Goal: Information Seeking & Learning: Learn about a topic

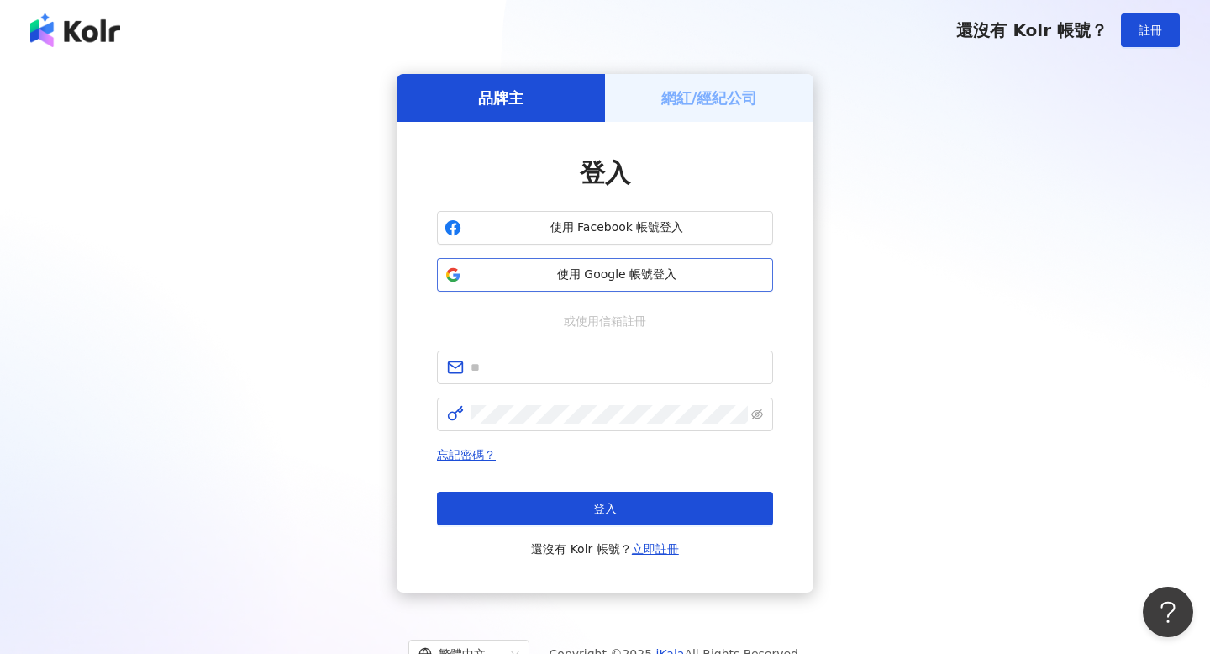
click at [622, 289] on button "使用 Google 帳號登入" at bounding box center [605, 275] width 336 height 34
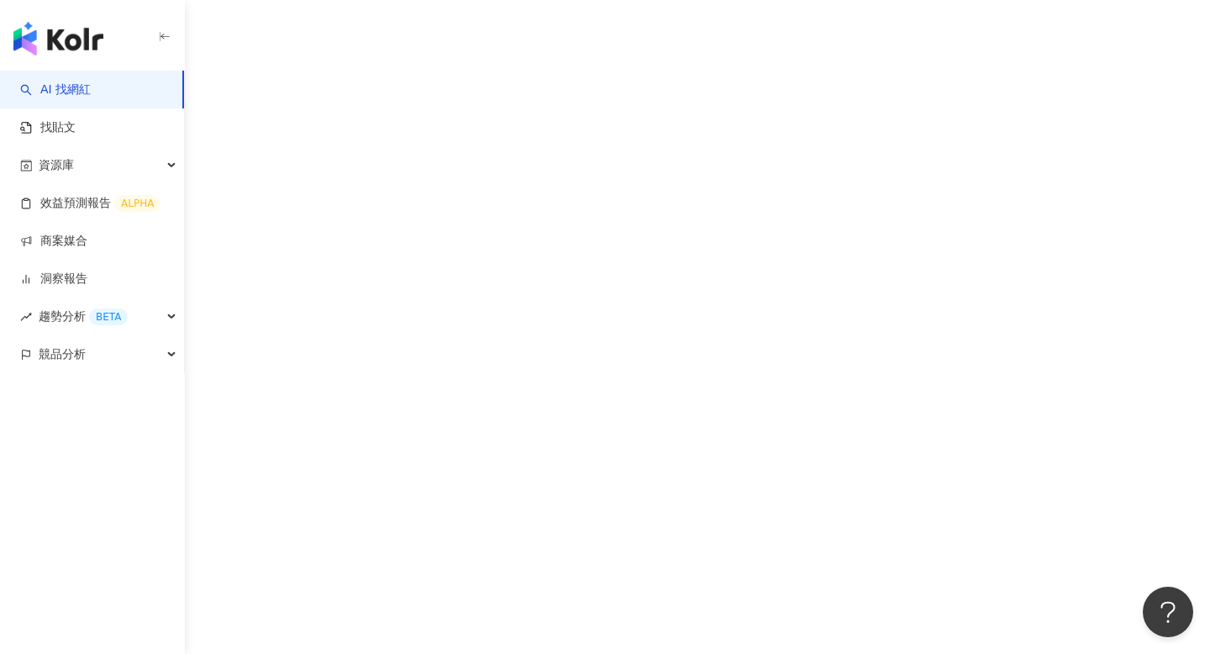
click at [91, 84] on link "AI 找網紅" at bounding box center [55, 90] width 71 height 17
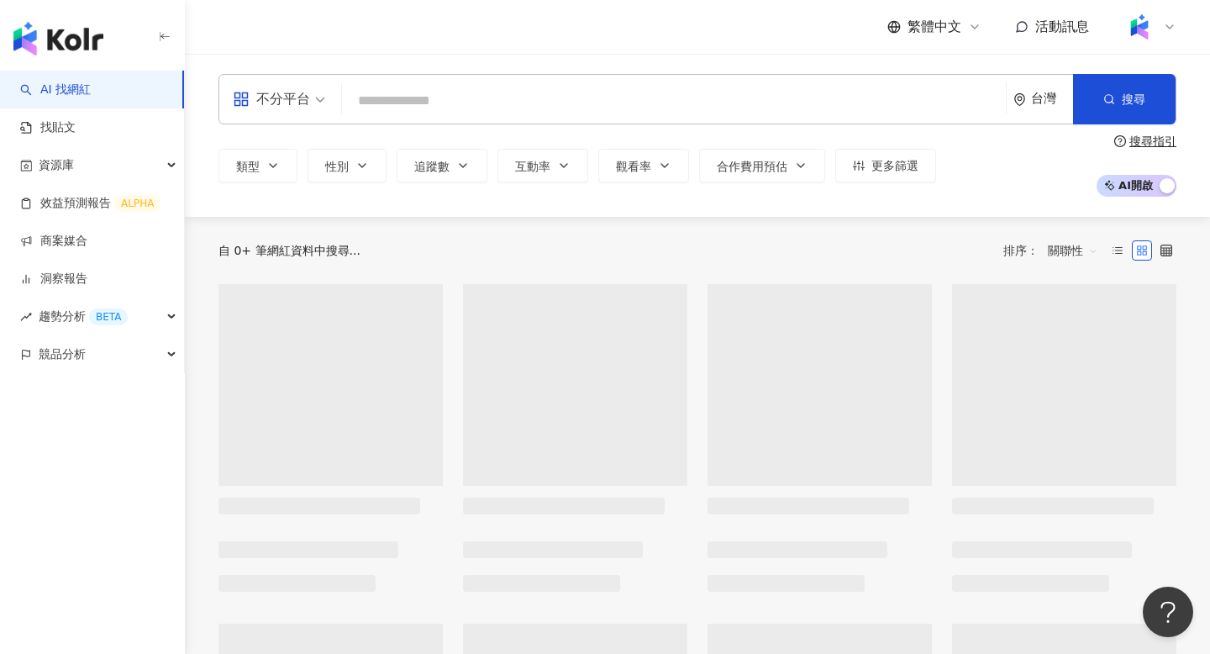
click at [373, 88] on input "search" at bounding box center [674, 101] width 651 height 32
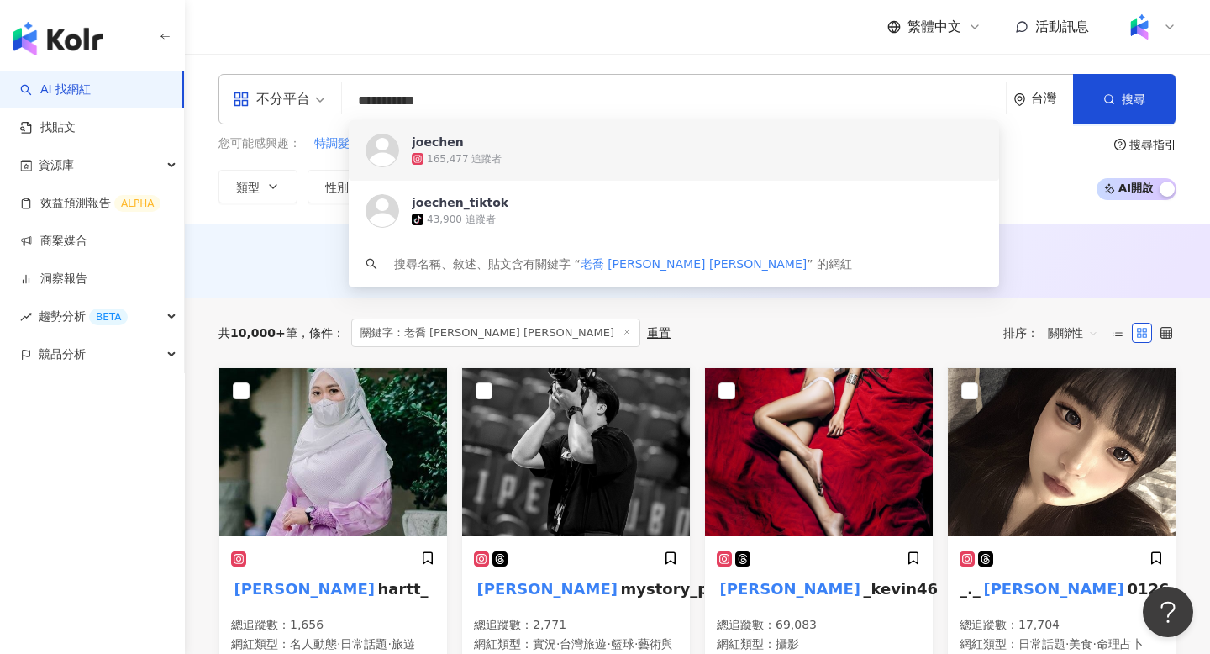
click at [530, 100] on input "**********" at bounding box center [674, 101] width 651 height 32
paste input "search"
type input "*******"
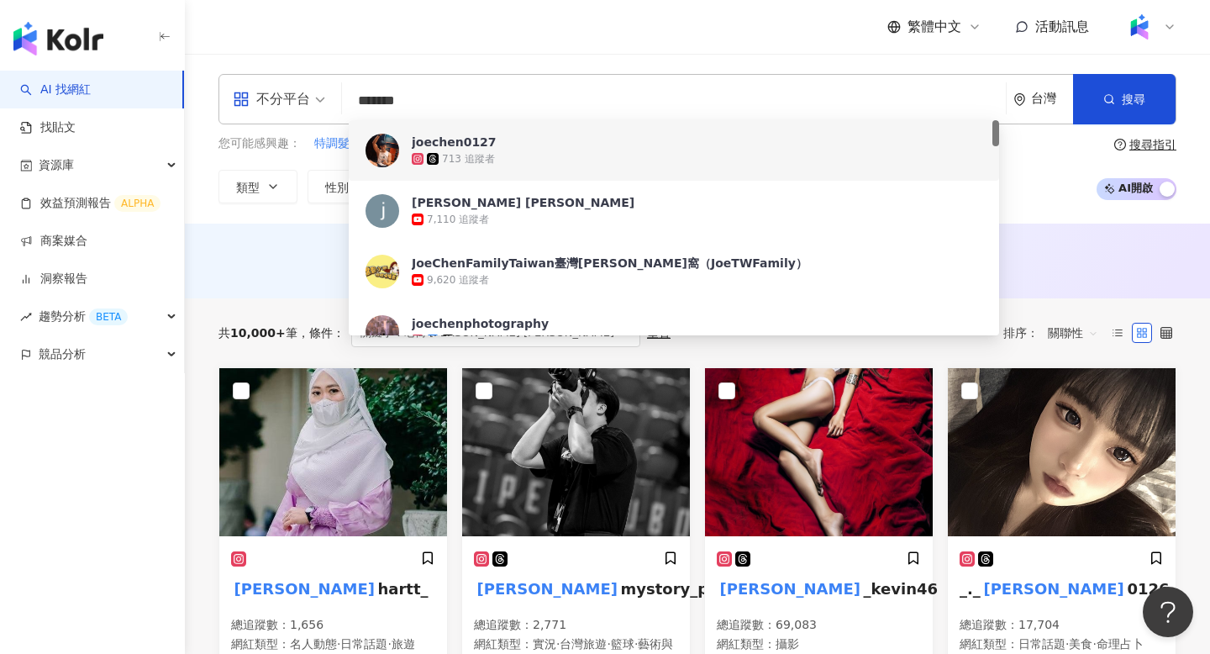
click at [531, 156] on div "713 追蹤者" at bounding box center [697, 158] width 571 height 17
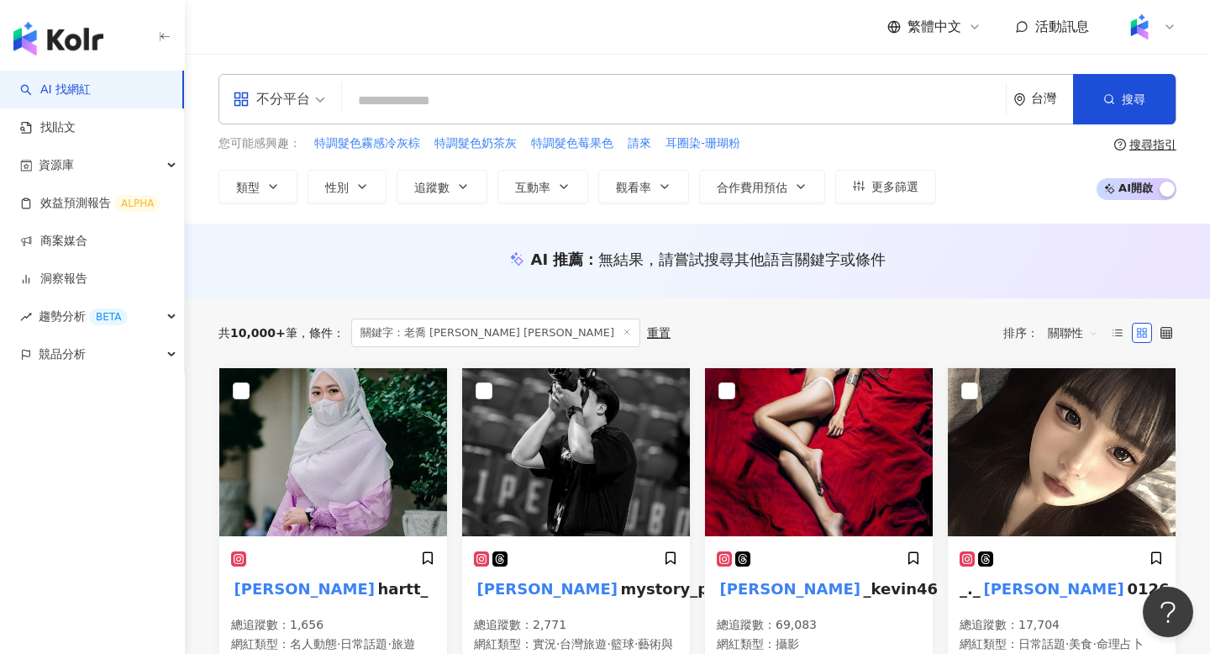
click at [599, 103] on input "search" at bounding box center [674, 101] width 651 height 32
paste input "*******"
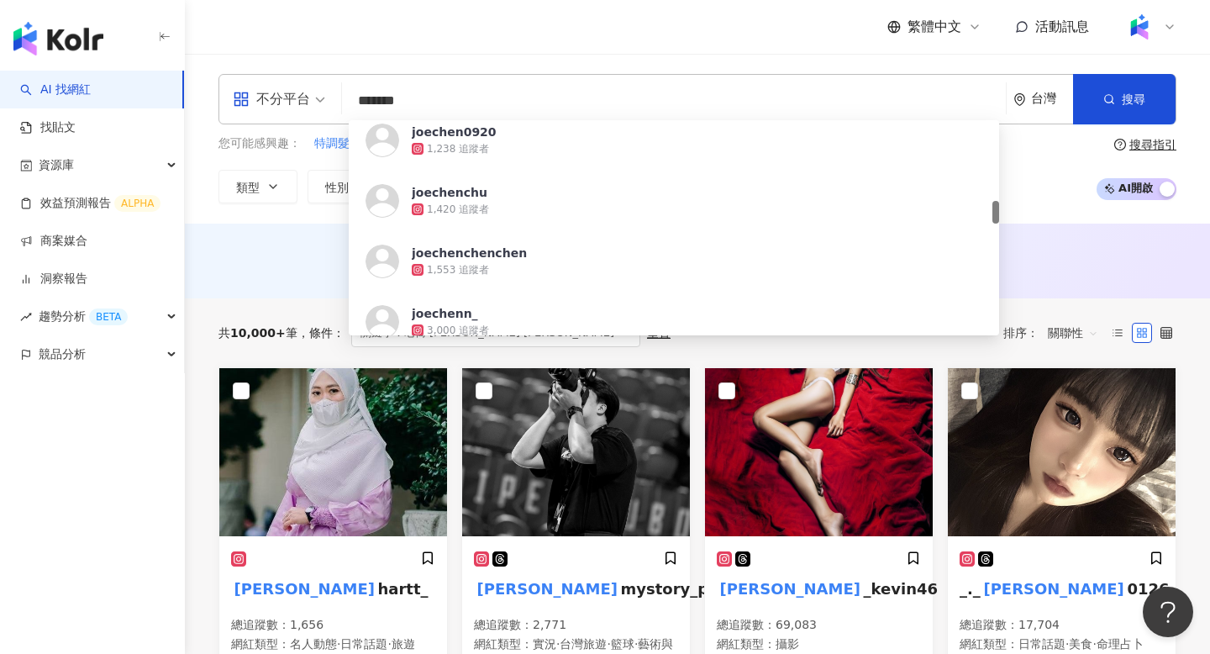
scroll to position [748, 0]
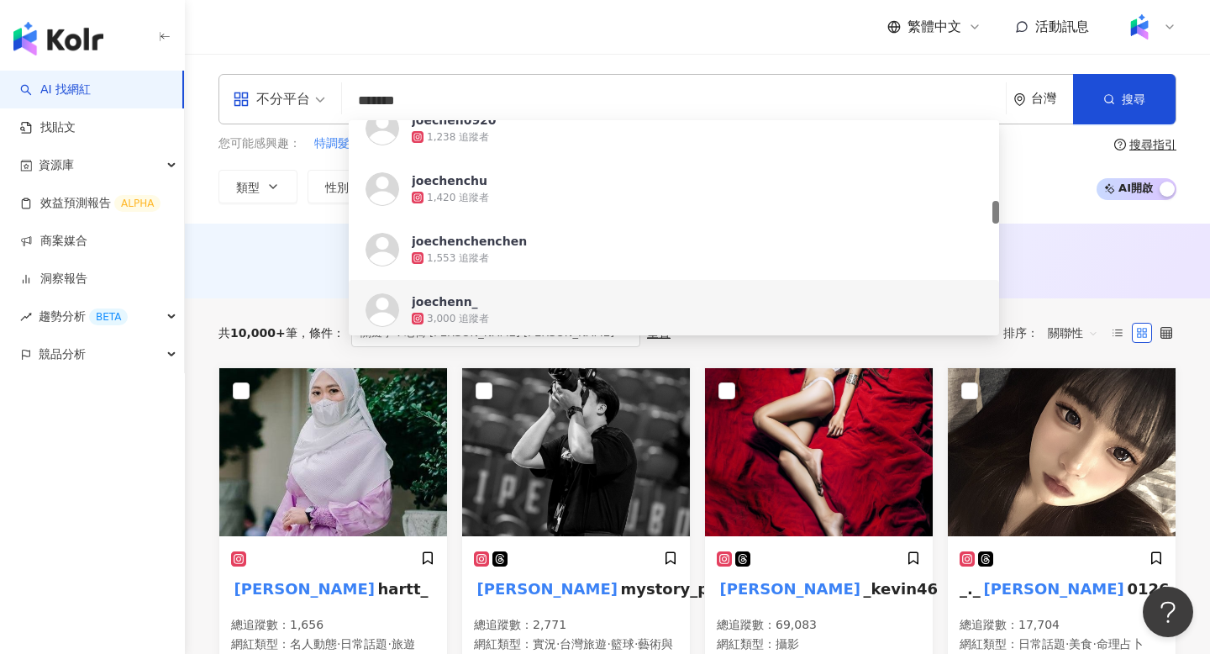
type input "*******"
click at [246, 292] on div "AI 推薦 ： 無結果，請嘗試搜尋其他語言關鍵字或條件" at bounding box center [697, 261] width 1025 height 75
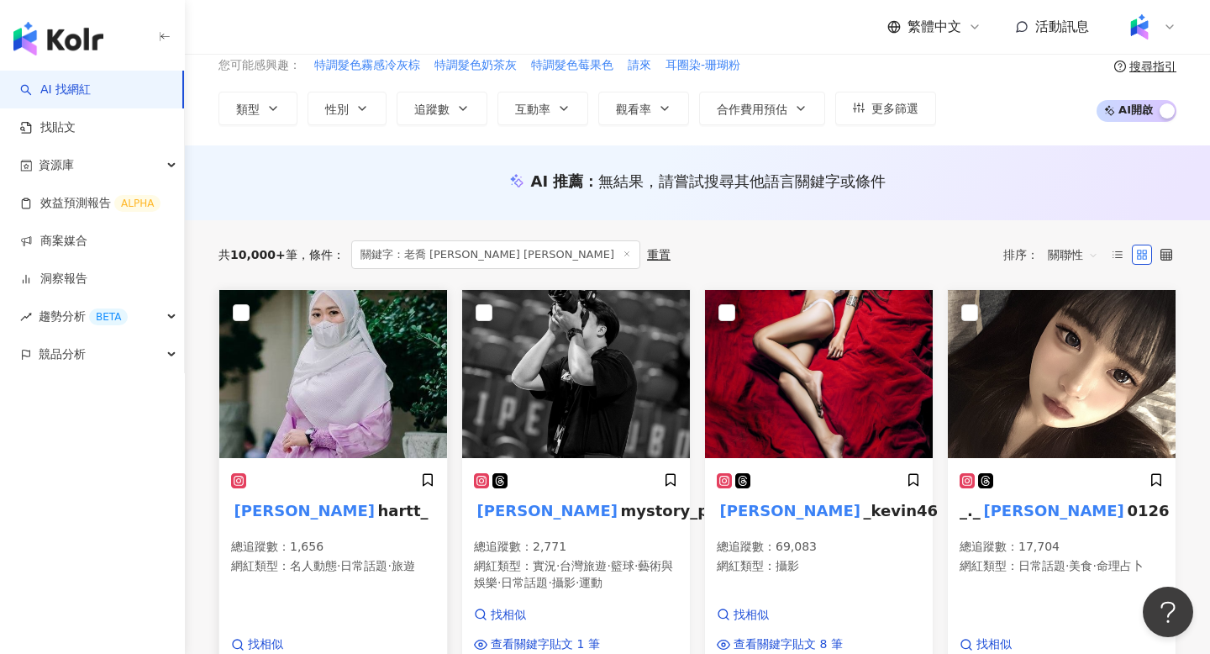
scroll to position [180, 0]
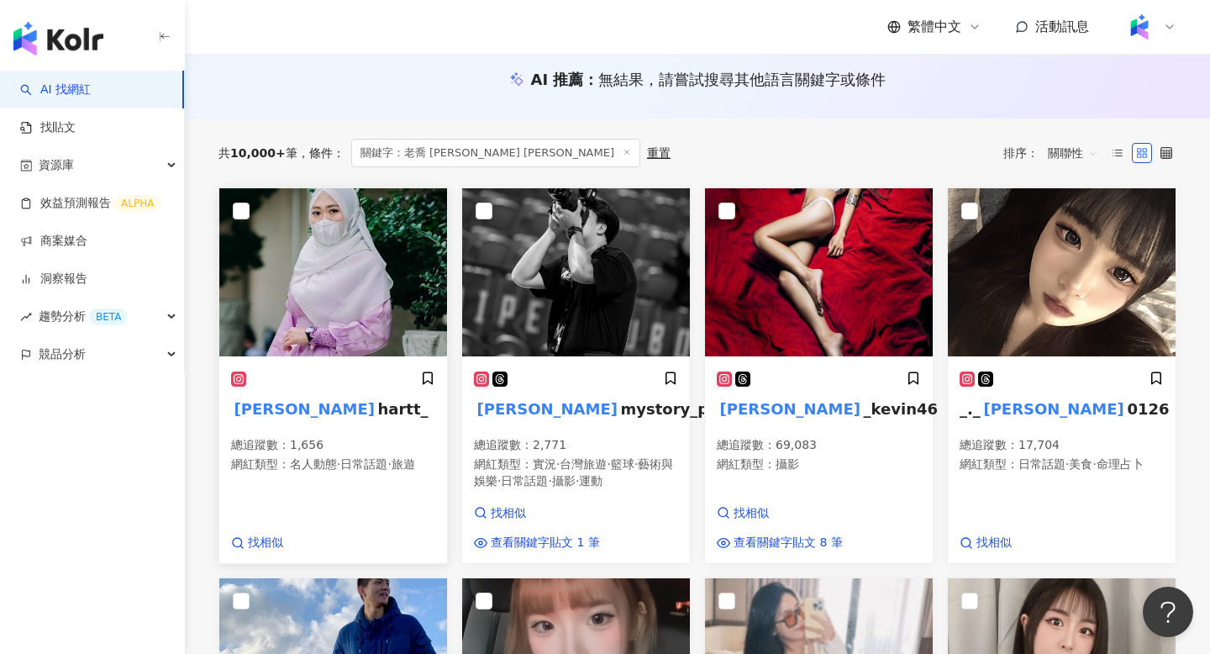
drag, startPoint x: 394, startPoint y: 496, endPoint x: 394, endPoint y: 445, distance: 51.3
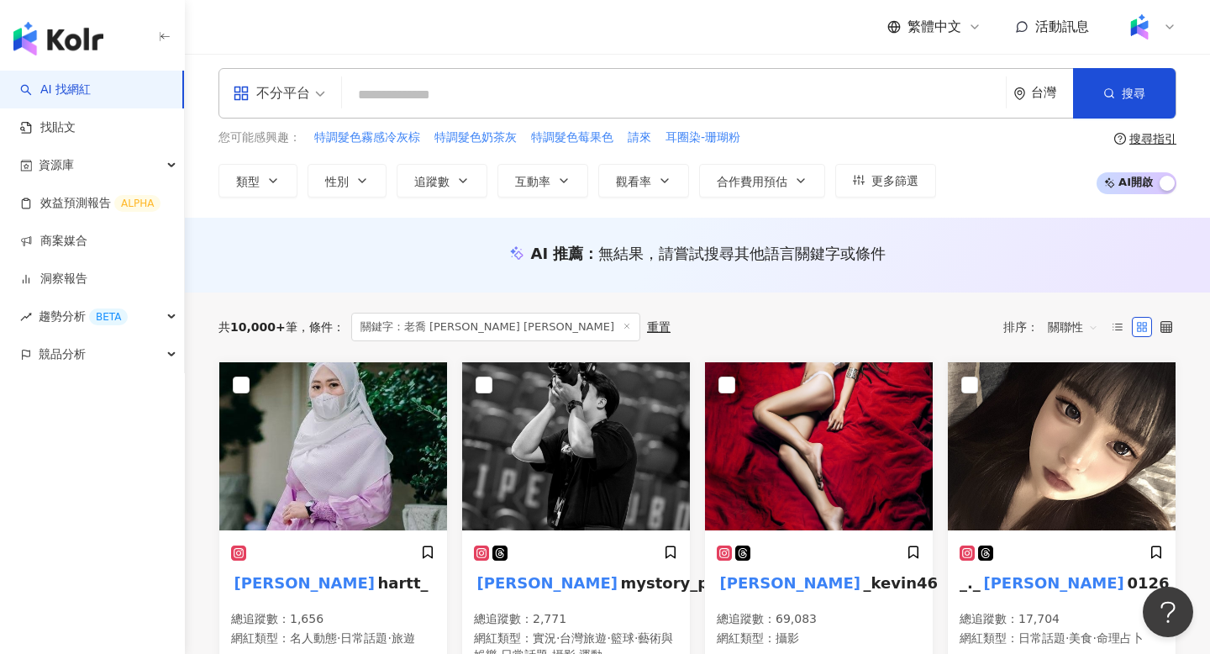
scroll to position [0, 0]
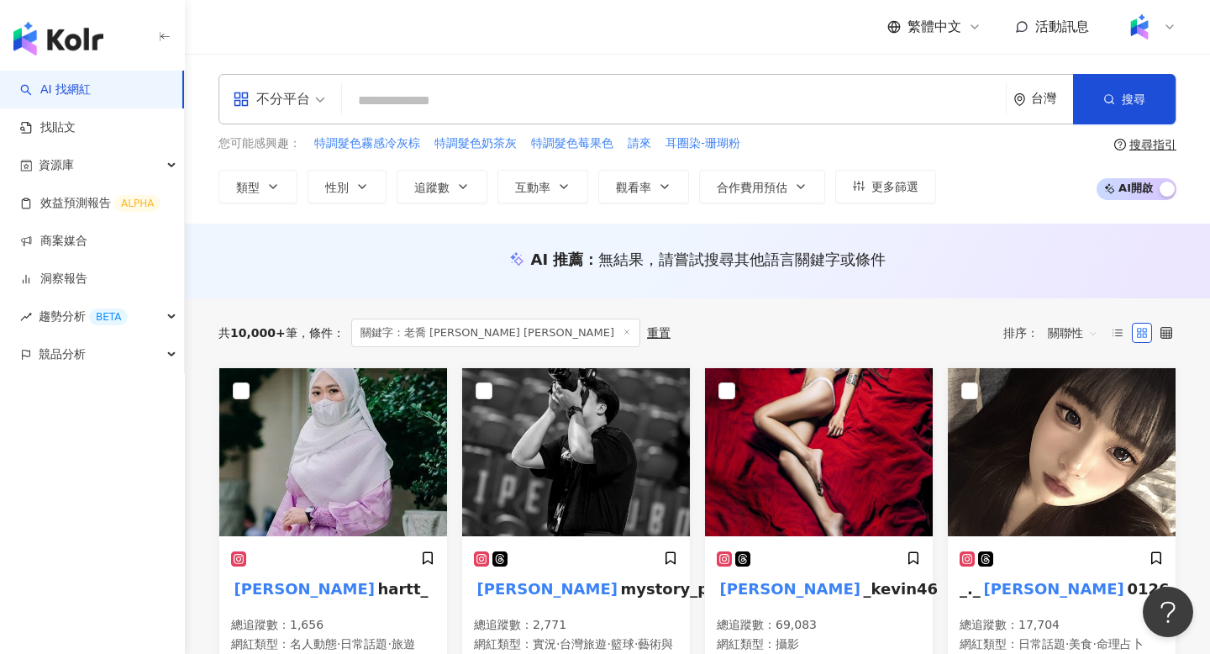
click at [538, 124] on div "不分平台 台灣 搜尋 ccaf214b-160e-45fb-bcb6-bbdb59f73db3 joechen0920 1,238 追蹤者 joechench…" at bounding box center [698, 99] width 958 height 50
click at [539, 107] on input "search" at bounding box center [674, 101] width 651 height 32
paste input "**********"
type input "**********"
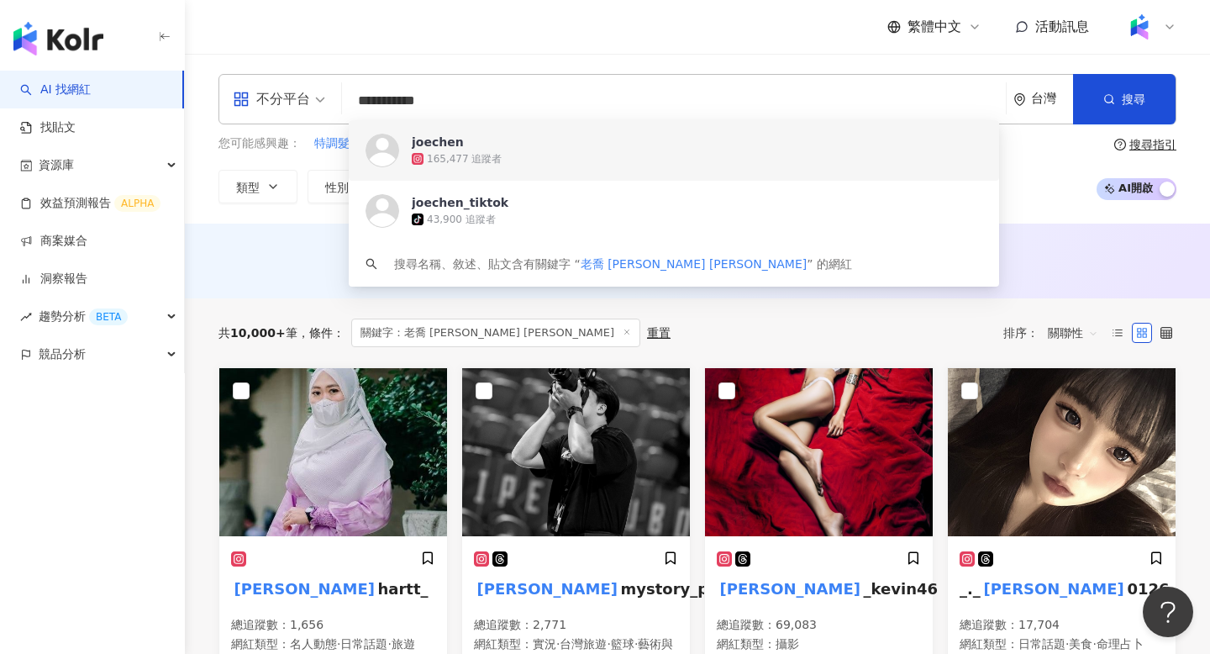
click at [514, 160] on div "165,477 追蹤者" at bounding box center [697, 158] width 571 height 17
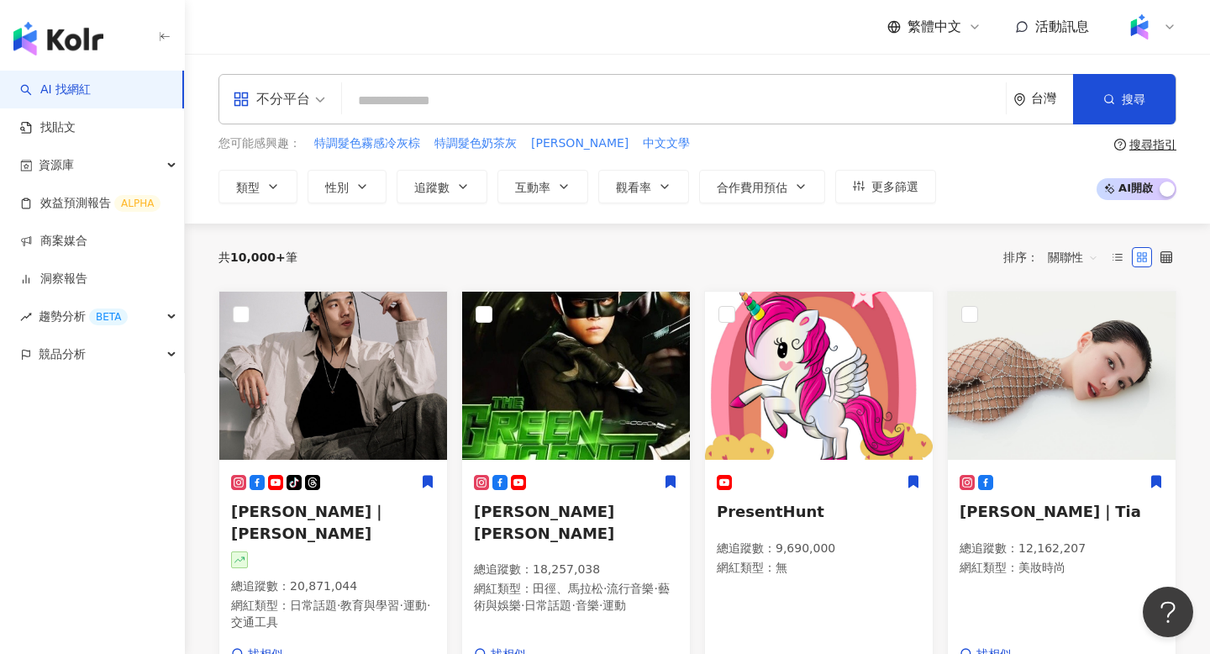
type input "**********"
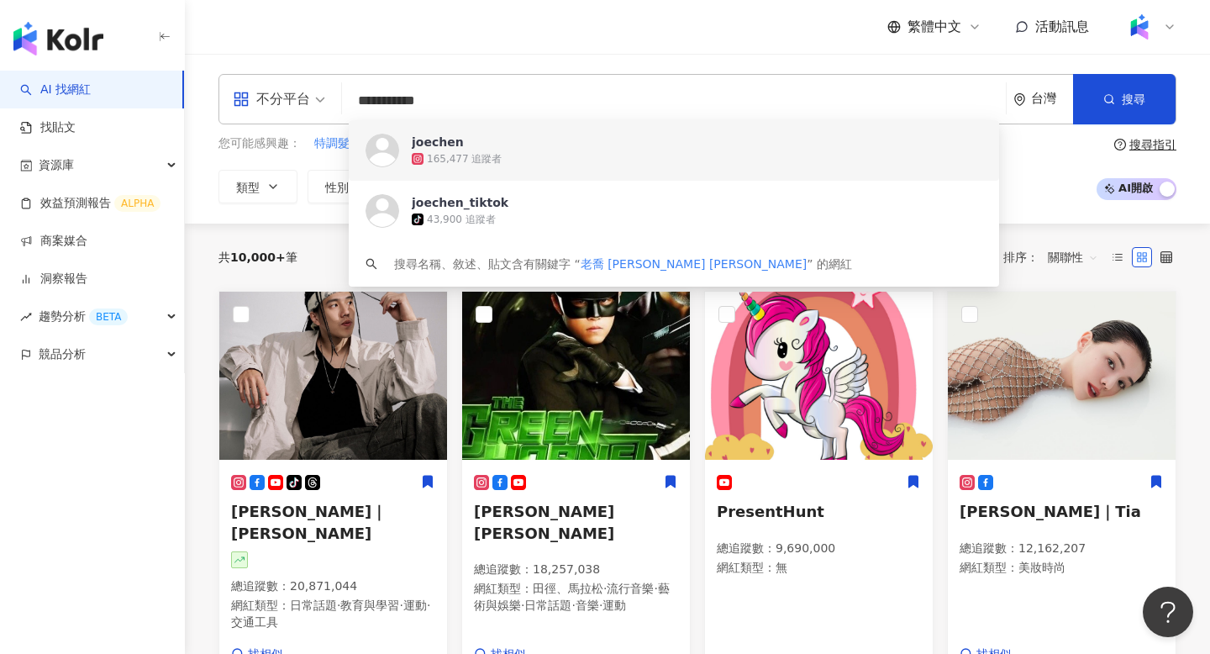
click at [464, 142] on span "joechen" at bounding box center [665, 142] width 506 height 17
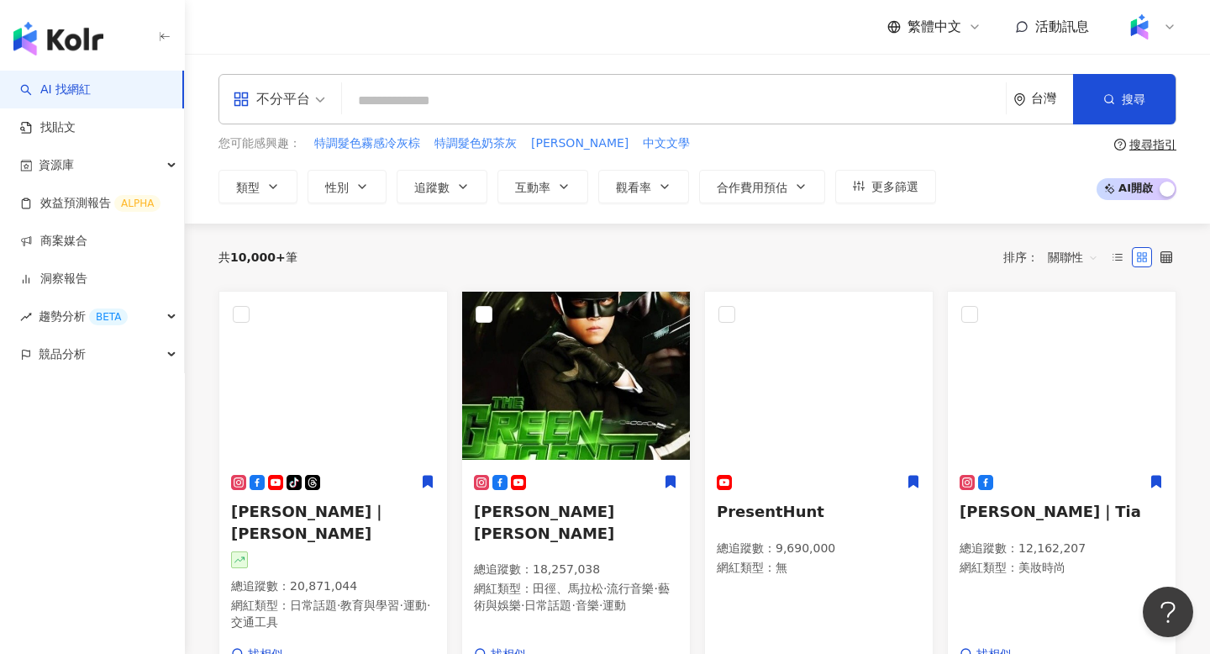
type input "**********"
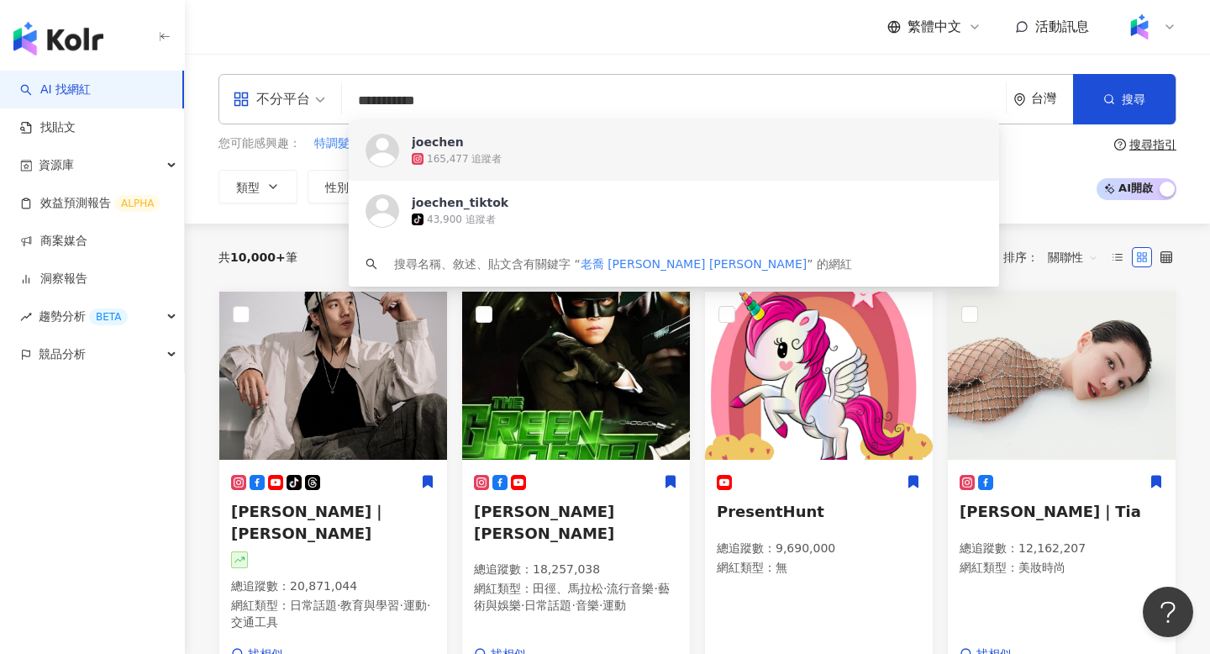
click at [393, 150] on img at bounding box center [383, 151] width 34 height 34
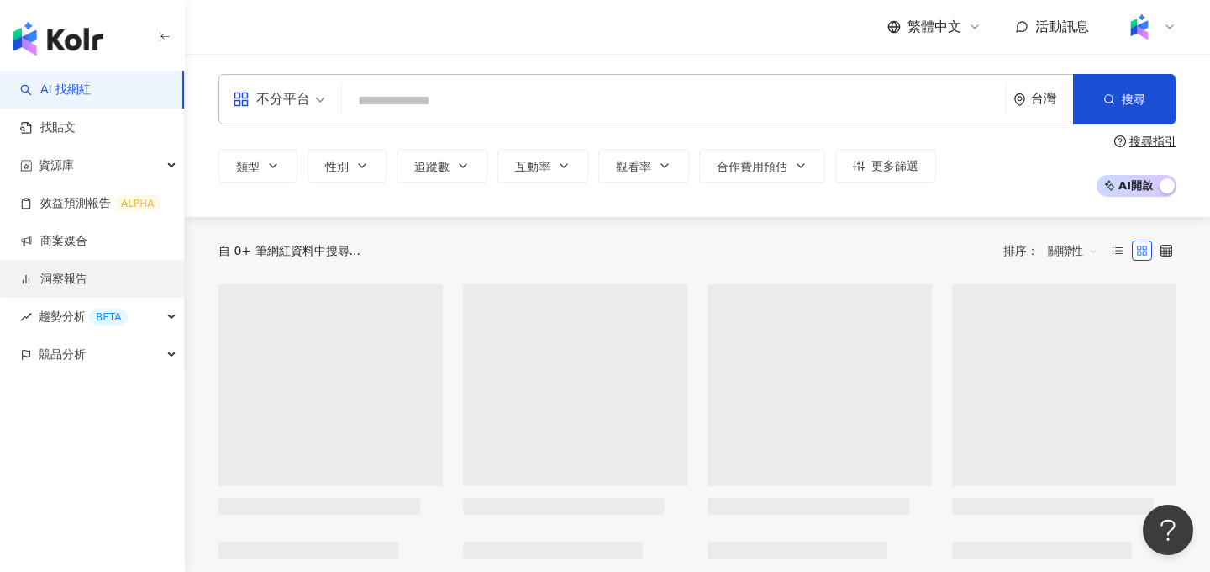
click at [80, 271] on link "洞察報告" at bounding box center [53, 279] width 67 height 17
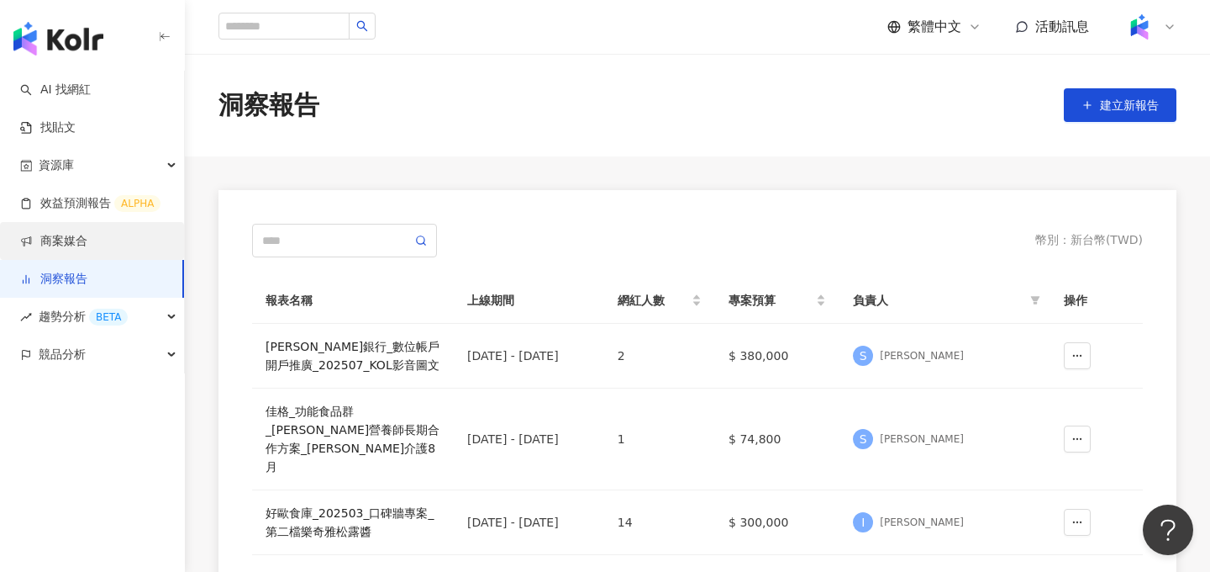
click at [87, 236] on link "商案媒合" at bounding box center [53, 241] width 67 height 17
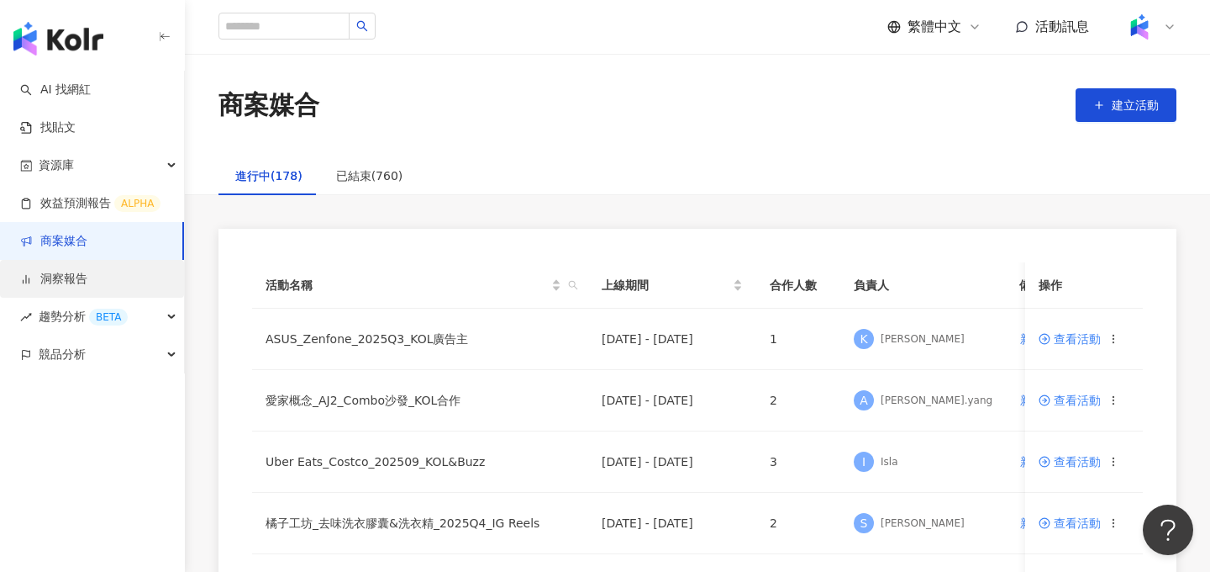
click at [87, 280] on link "洞察報告" at bounding box center [53, 279] width 67 height 17
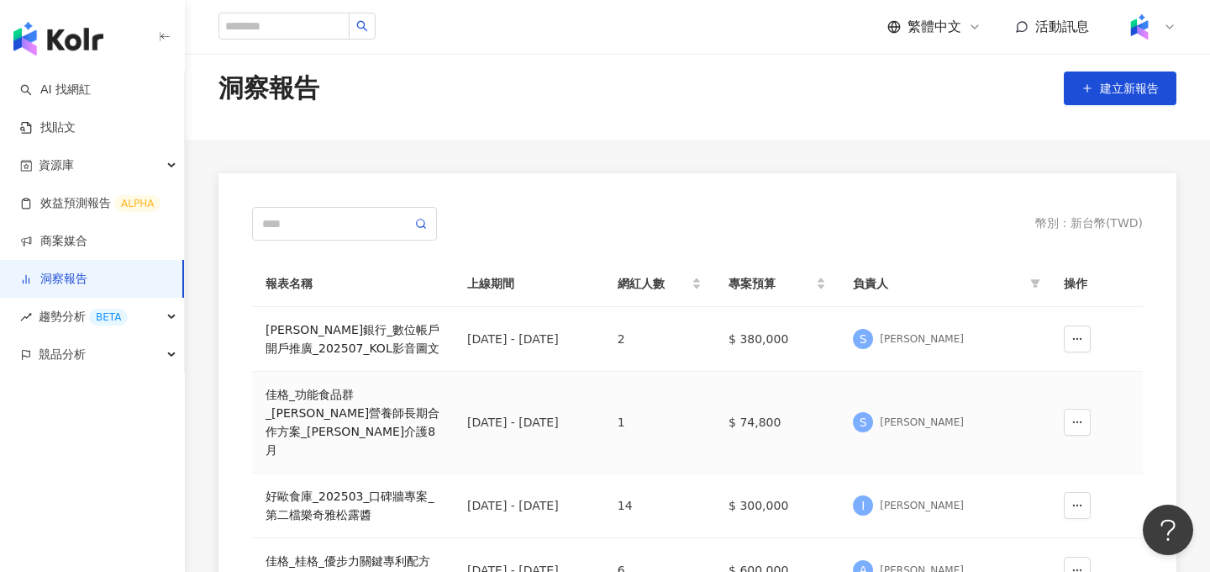
scroll to position [41, 0]
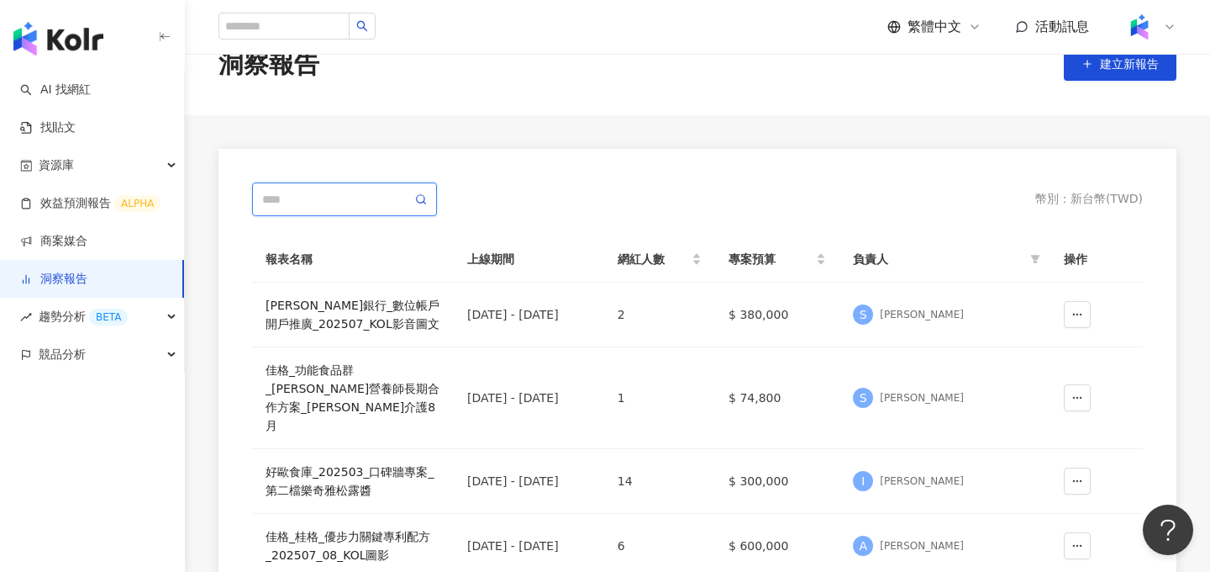
click at [366, 202] on input "text" at bounding box center [337, 199] width 150 height 18
type input "*"
type input "**"
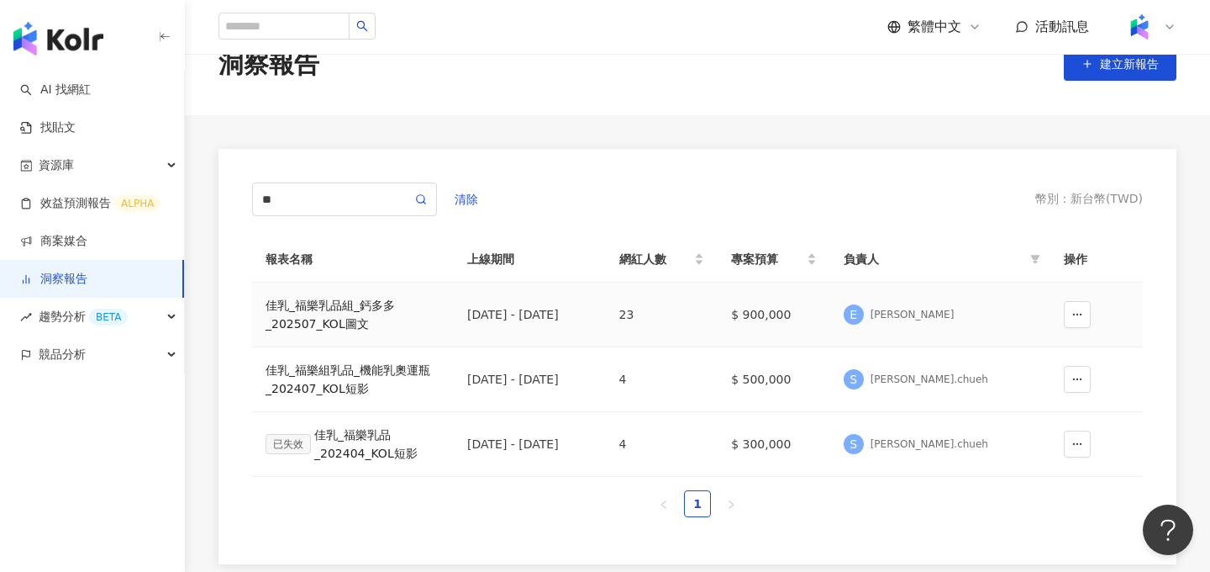
click at [314, 314] on div "佳乳_福樂乳品組_鈣多多_202507_KOL圖文" at bounding box center [353, 314] width 175 height 37
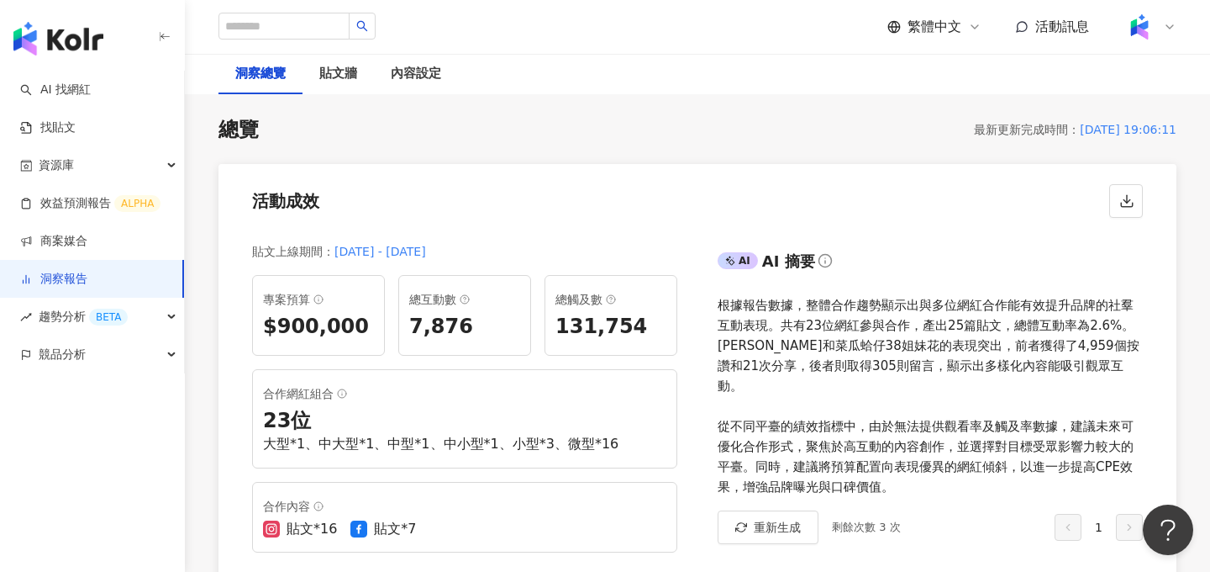
scroll to position [112, 0]
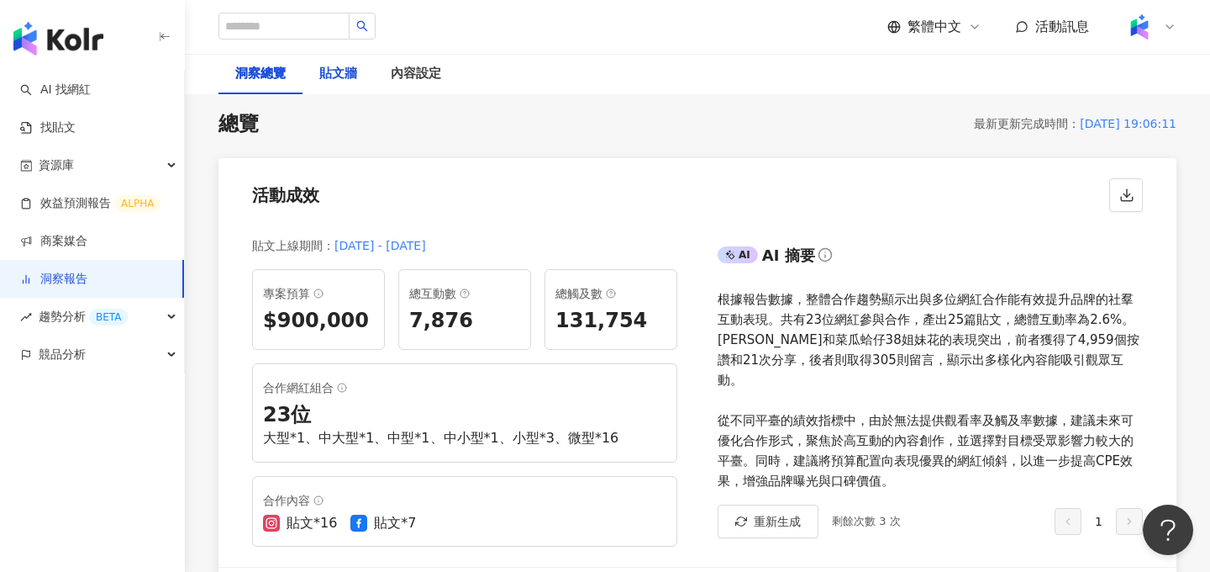
click at [332, 79] on div "貼文牆" at bounding box center [338, 74] width 38 height 20
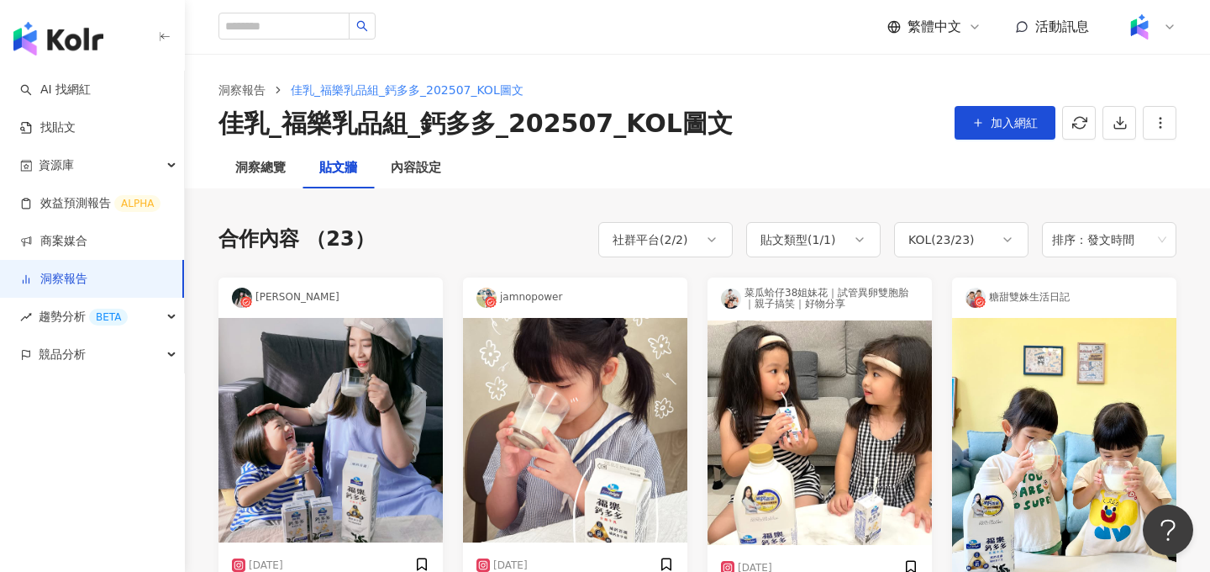
click at [247, 145] on div "洞察報告 佳乳_福樂乳品組_鈣多多_202507_KOL圖文 佳乳_福樂乳品組_鈣多多_202507_KOL圖文 加入網紅" at bounding box center [697, 101] width 1025 height 94
click at [255, 171] on div "洞察總覽" at bounding box center [260, 168] width 50 height 20
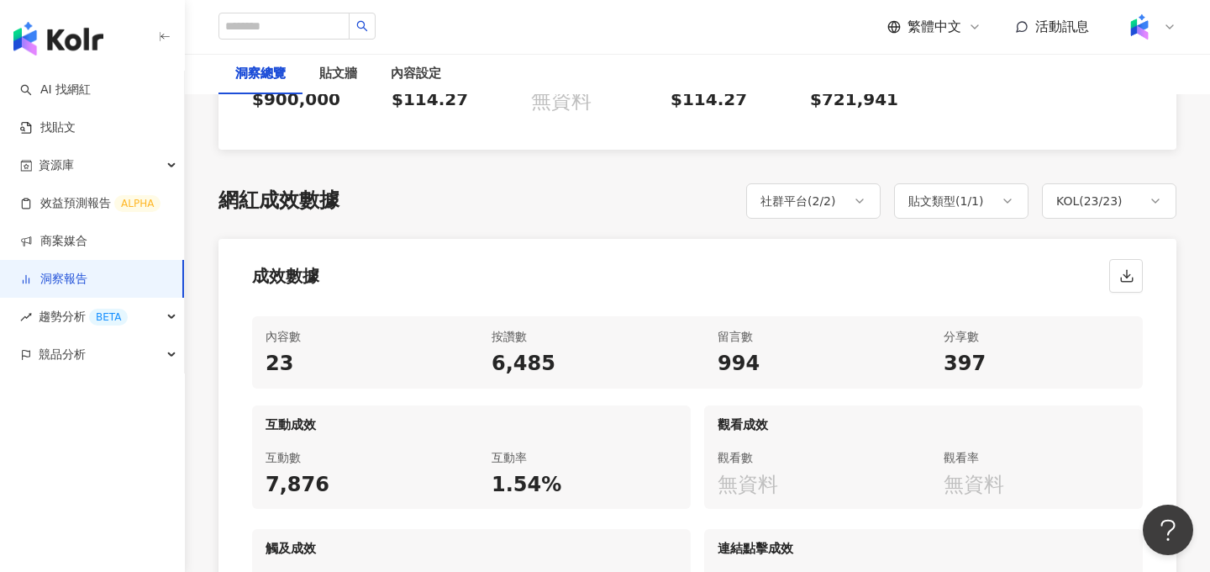
scroll to position [696, 0]
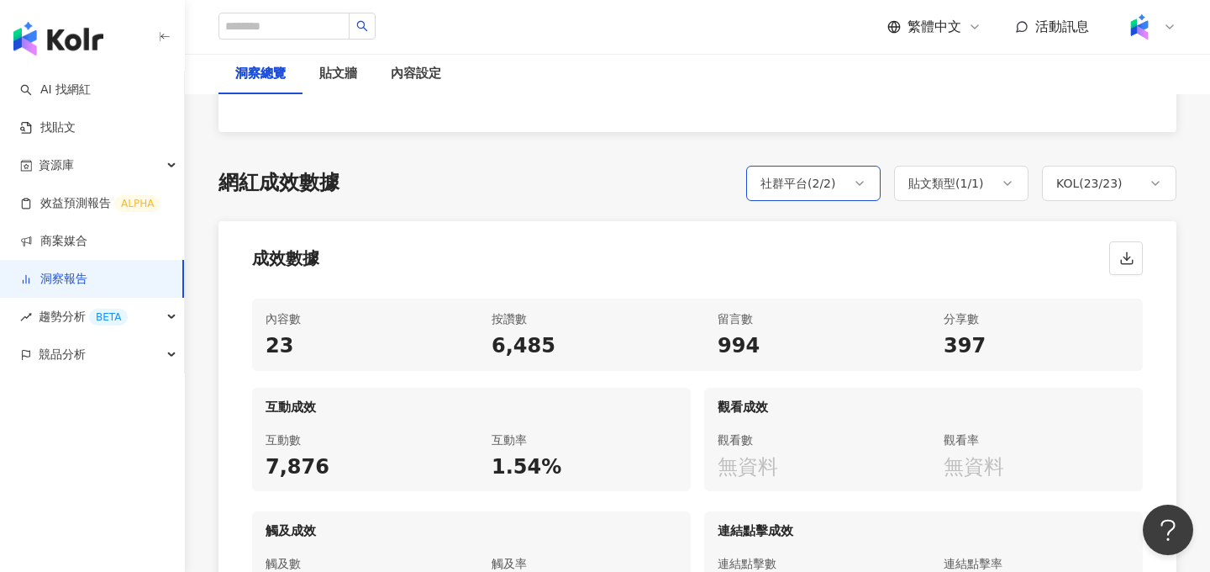
click at [857, 200] on div "社群平台 ( 2 / 2 )" at bounding box center [813, 183] width 134 height 35
click at [640, 226] on div "成效數據" at bounding box center [698, 253] width 958 height 64
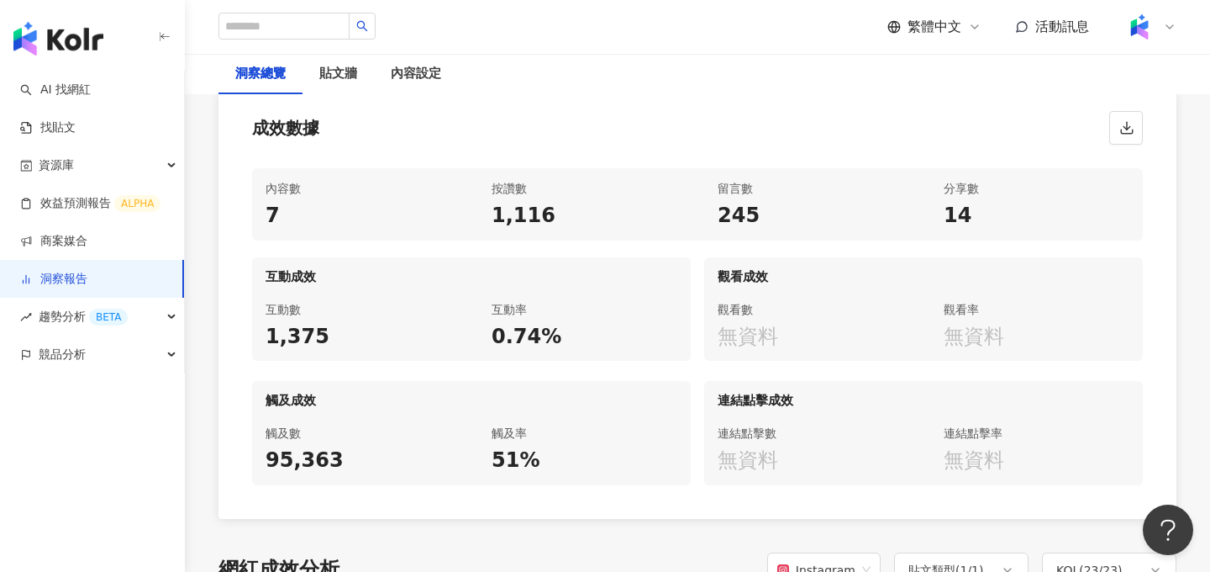
scroll to position [828, 0]
click at [678, 167] on div "按讚數 1,116" at bounding box center [584, 202] width 213 height 72
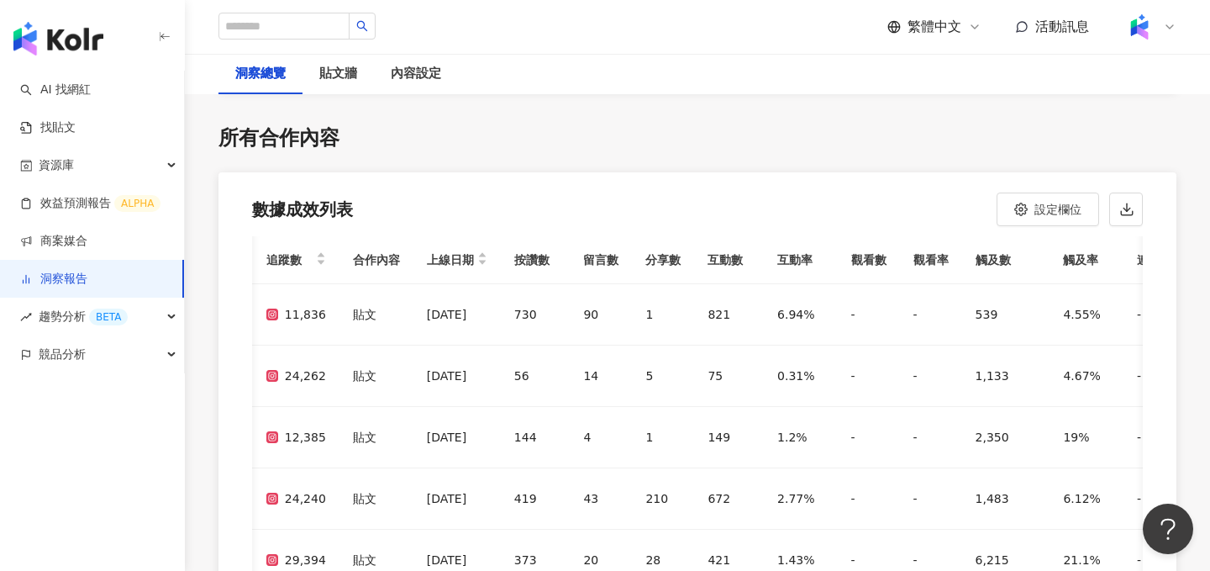
scroll to position [5060, 0]
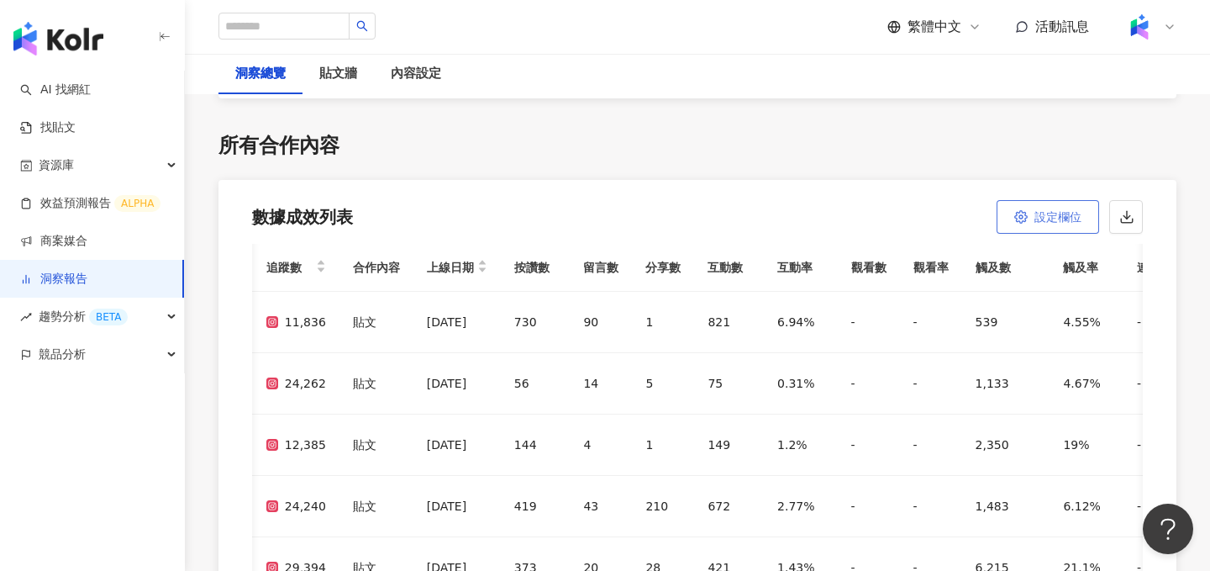
click at [1052, 210] on span "設定欄位" at bounding box center [1058, 216] width 47 height 13
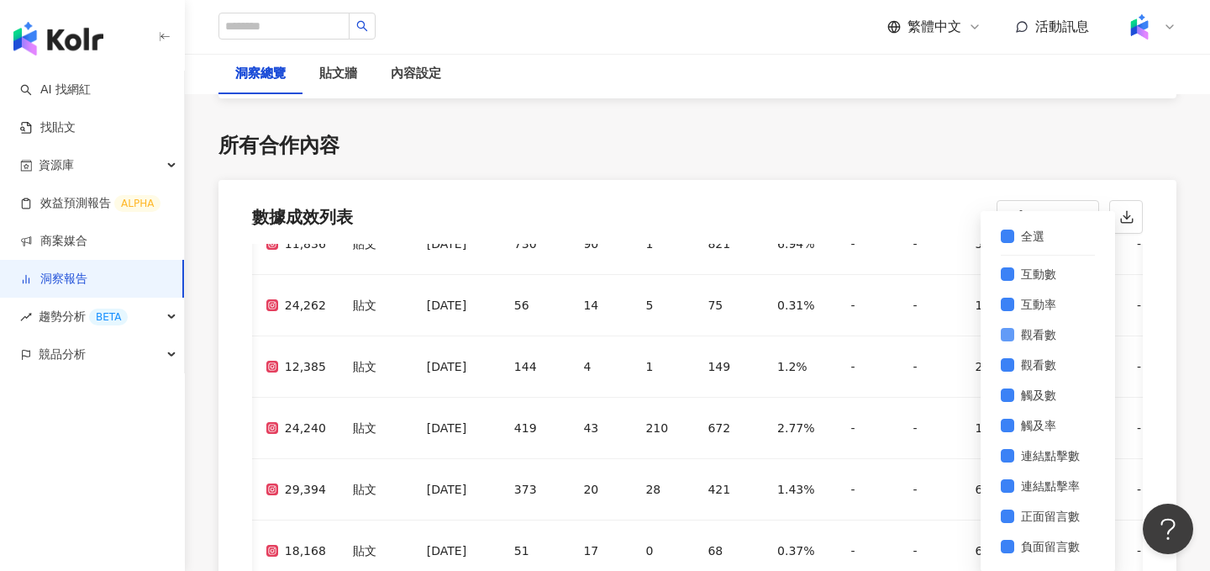
scroll to position [5083, 0]
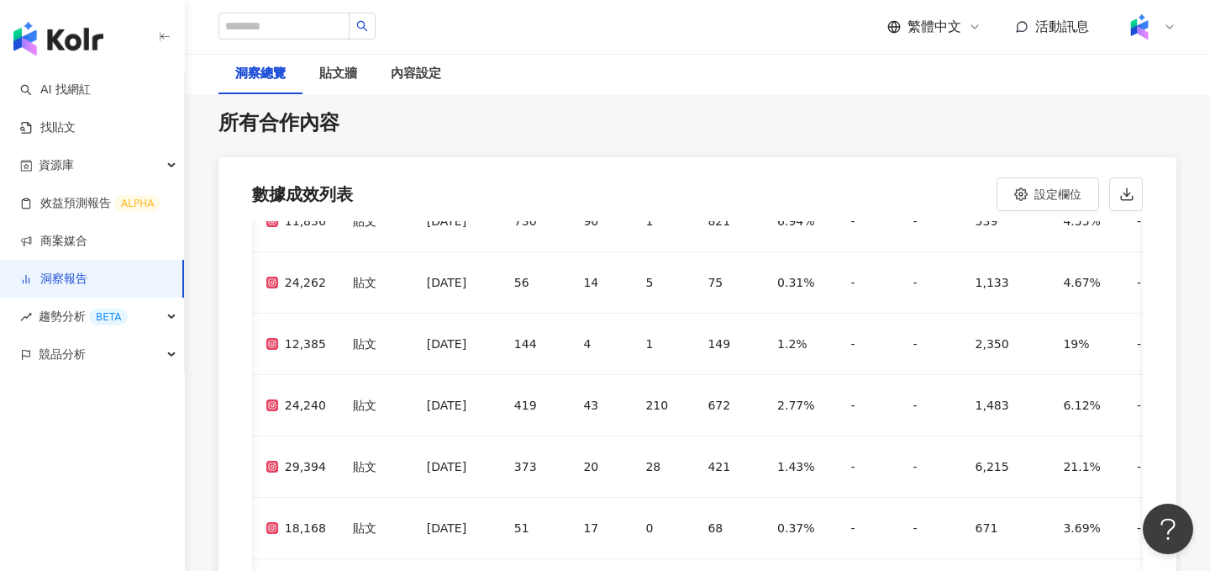
click at [796, 162] on div "數據成效列表 設定欄位 全選 上線日期 按讚數 留言數 分享數 互動數 互動率 觀看數 觀看數 觸及數 觸及率 連結點擊數 連結點擊率 正面留言數 負面留言數" at bounding box center [698, 189] width 958 height 64
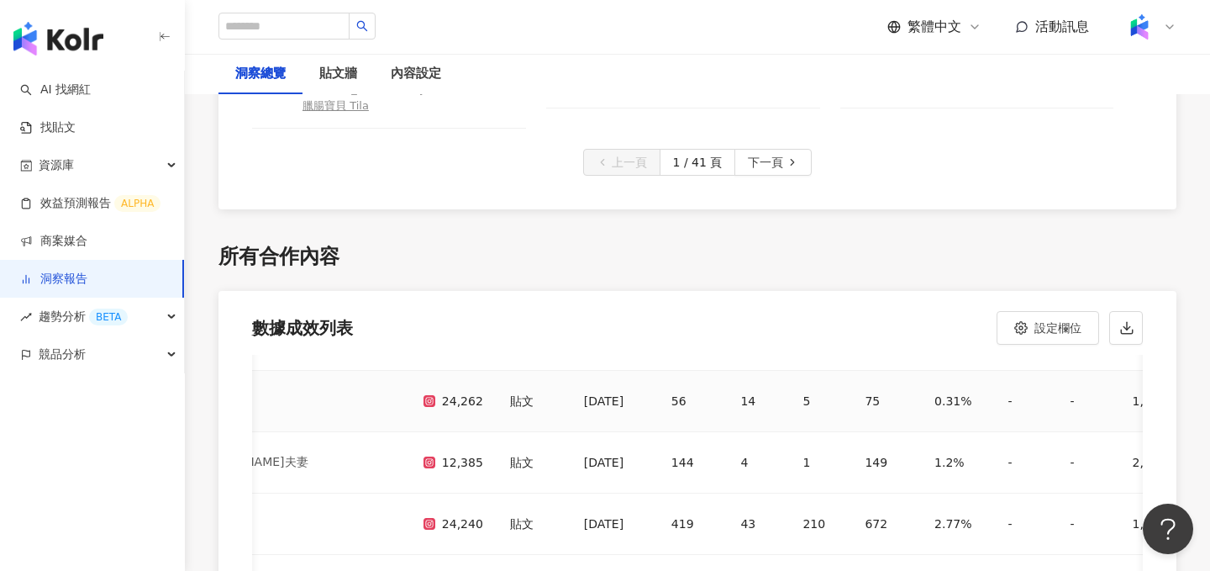
scroll to position [93, 0]
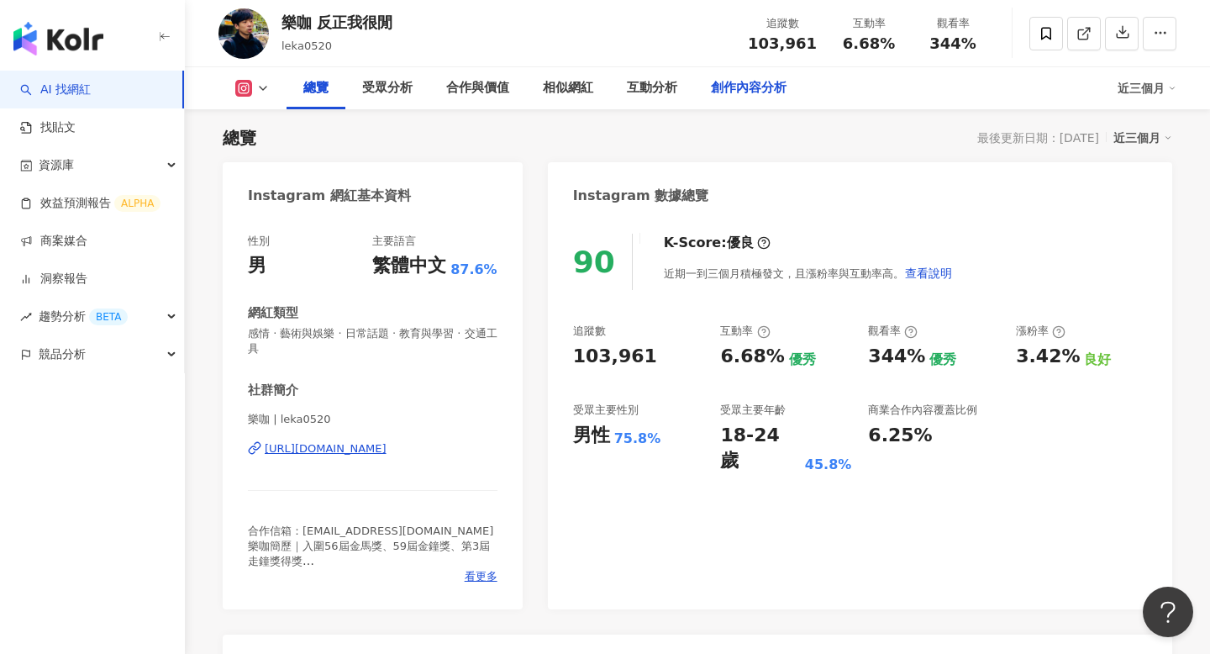
click at [772, 91] on div "創作內容分析" at bounding box center [749, 88] width 76 height 20
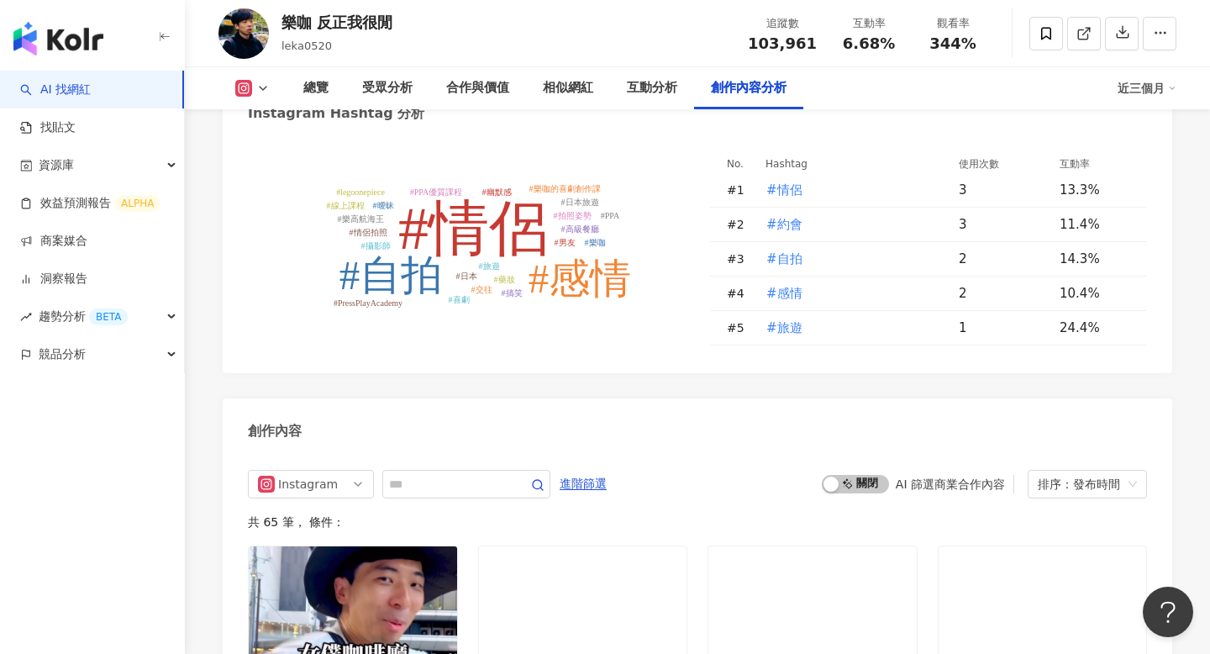
scroll to position [4982, 0]
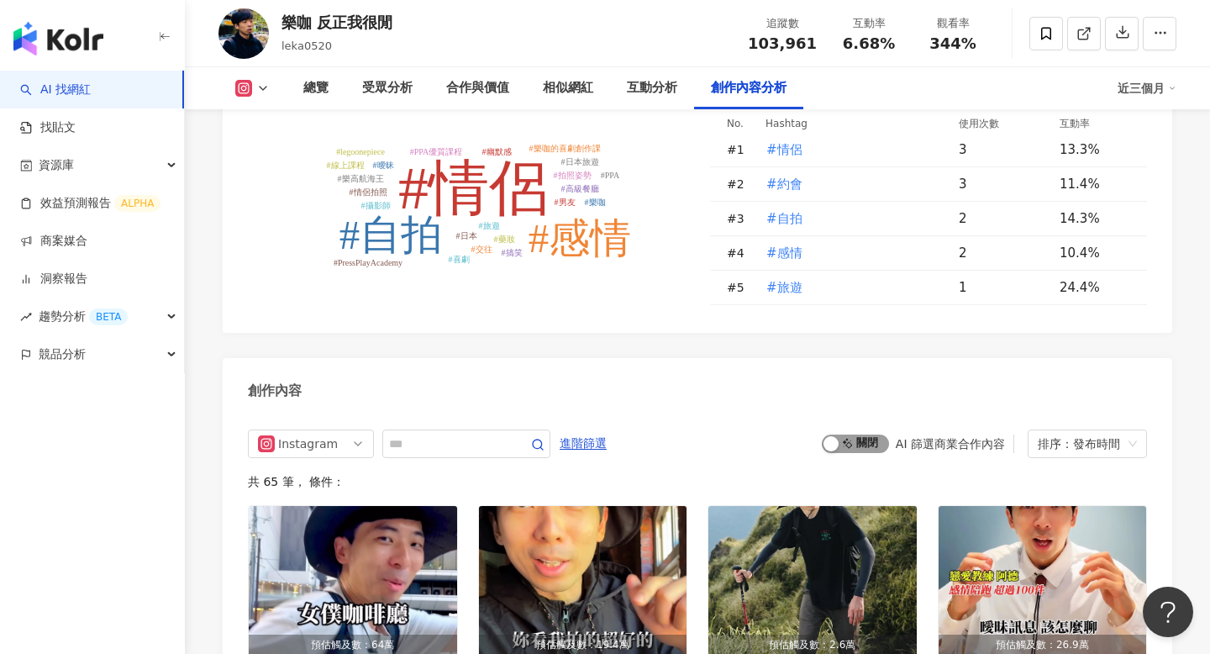
click at [830, 436] on div "button" at bounding box center [831, 443] width 15 height 15
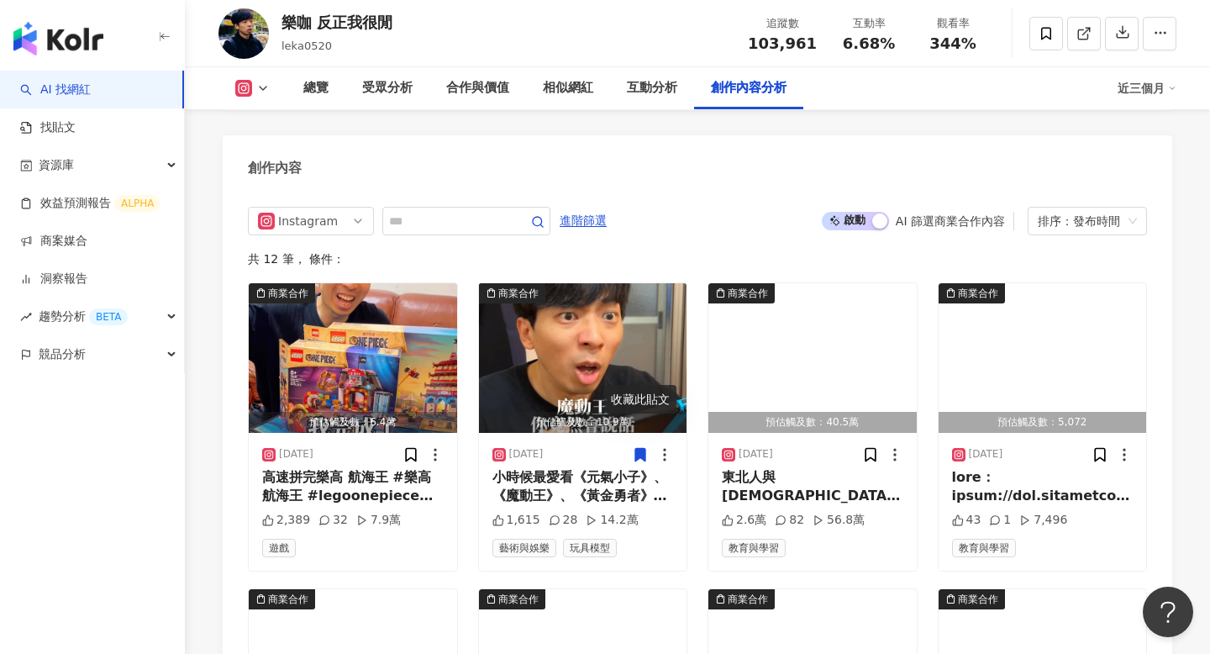
scroll to position [5206, 0]
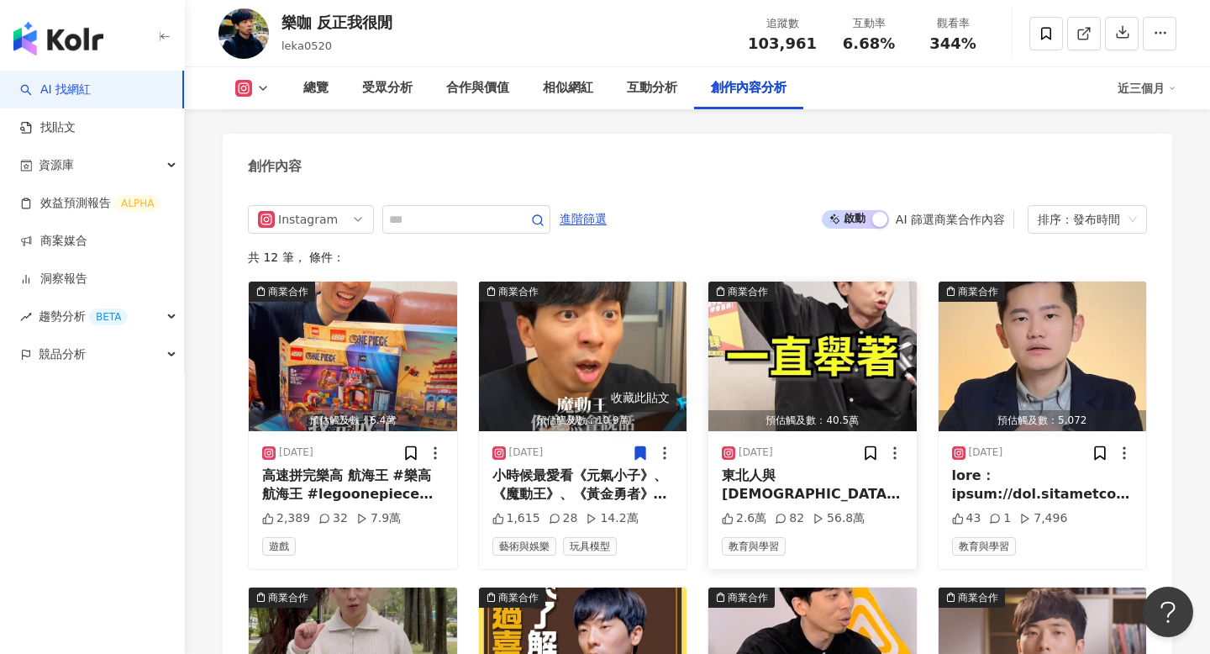
click at [799, 467] on div "東北人與[DEMOGRAPHIC_DATA]人 由酒量產生的較勁 樂咖線上課程 教你如何講好以及創造喜劇 成為朋友間的霸主 離職時主管會幫你加薪求你不要走的職…" at bounding box center [813, 486] width 182 height 38
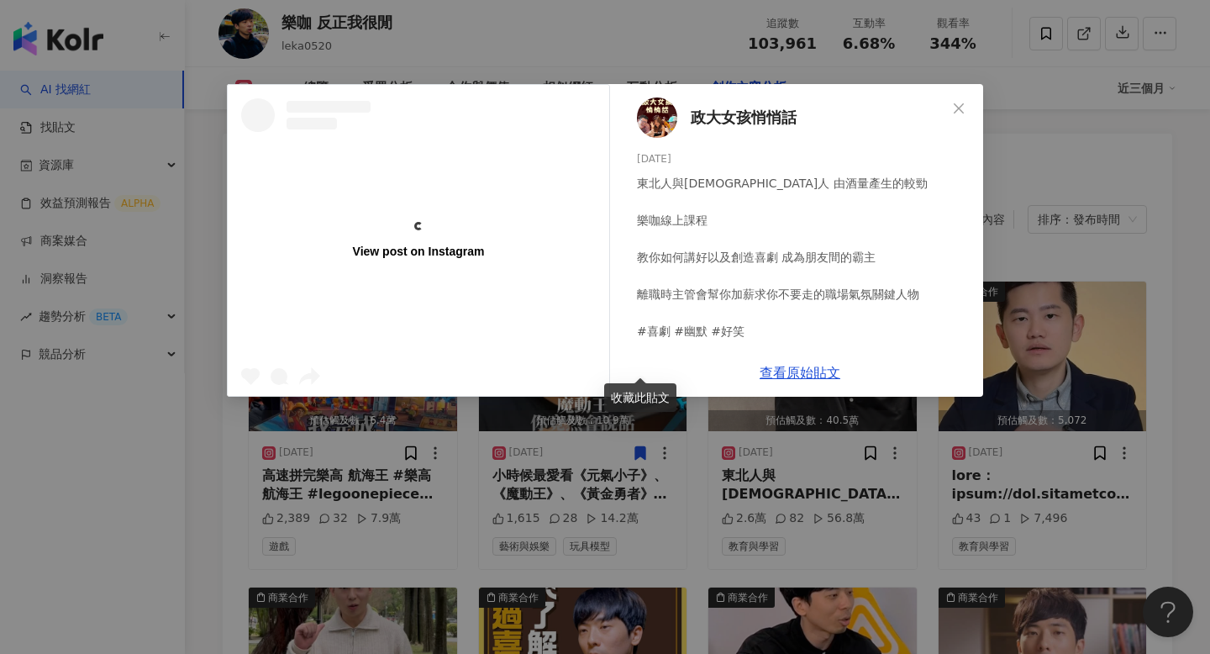
click at [1039, 388] on div "View post on Instagram 政大女孩悄悄話 [DATE] 東北人與[DEMOGRAPHIC_DATA]人 由酒量產生的較勁 樂咖線上課程 教…" at bounding box center [605, 327] width 1210 height 654
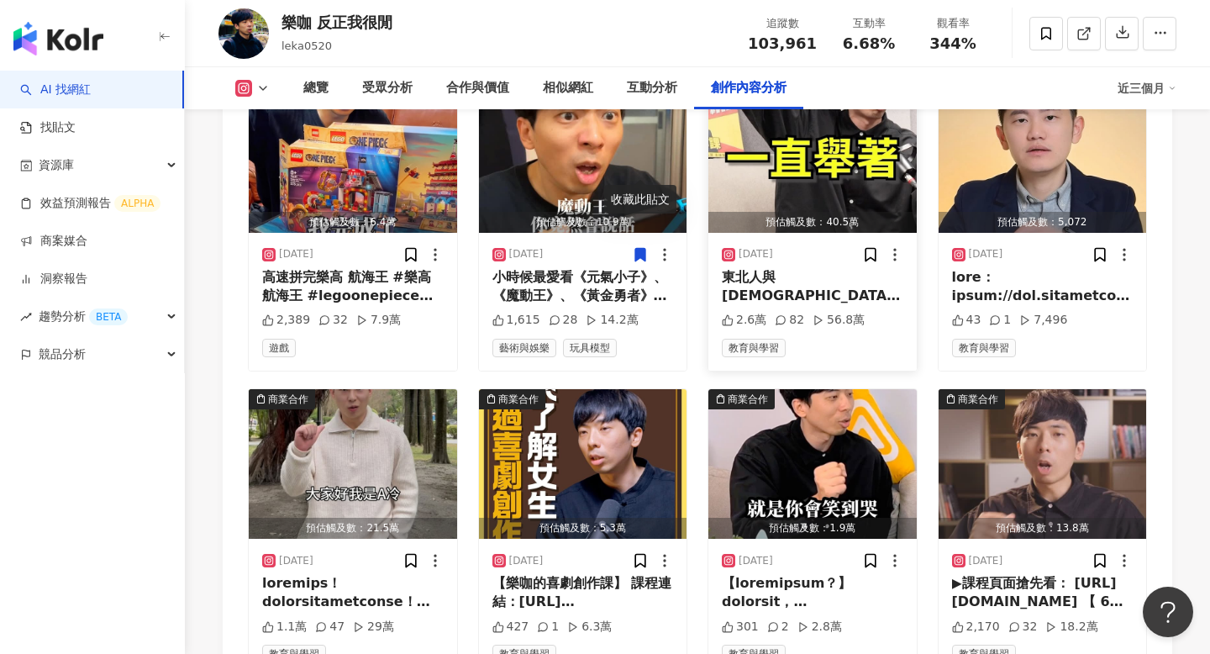
scroll to position [5412, 0]
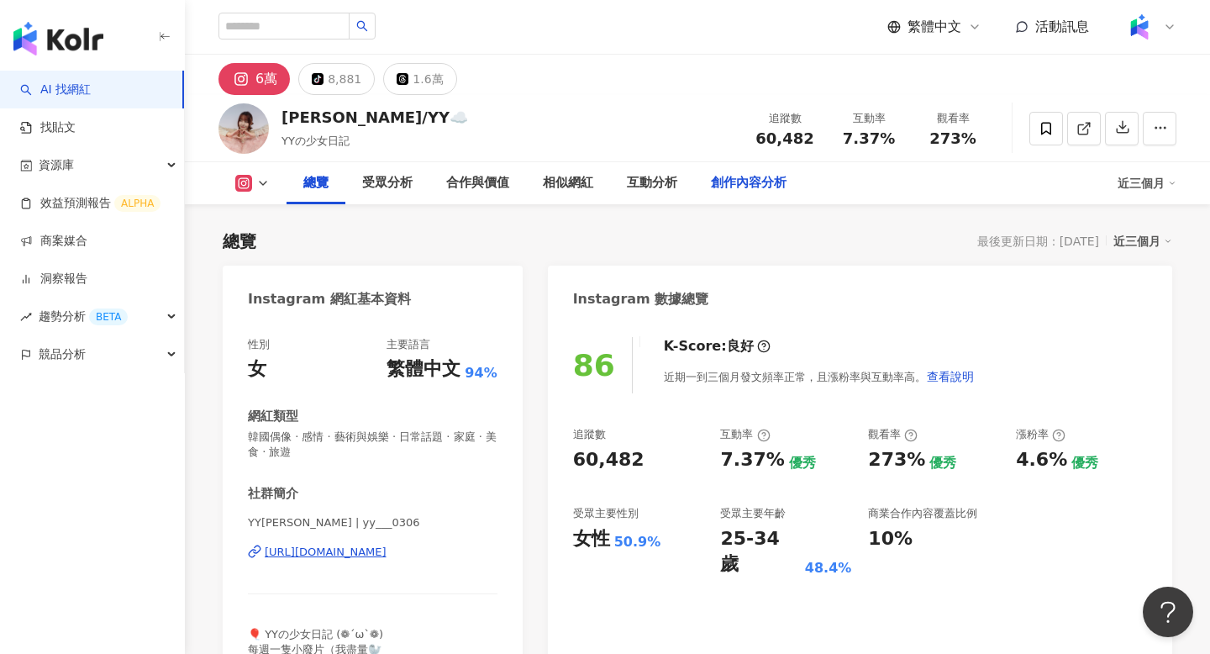
click at [732, 179] on div "創作內容分析" at bounding box center [749, 183] width 76 height 20
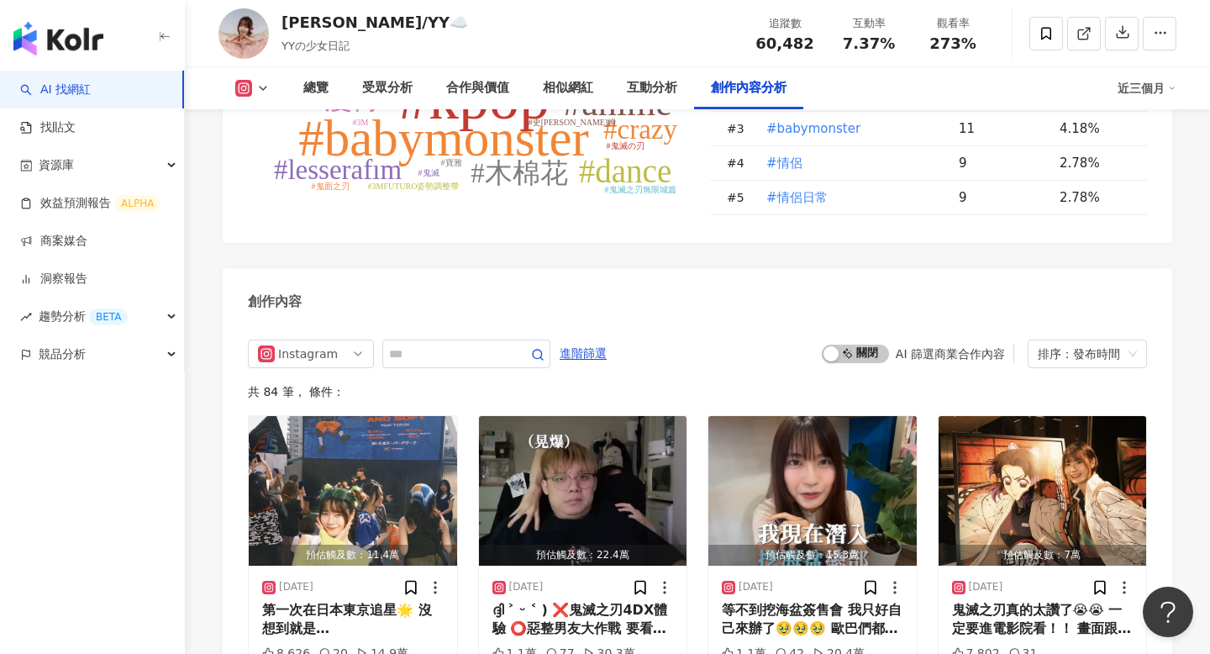
scroll to position [5057, 0]
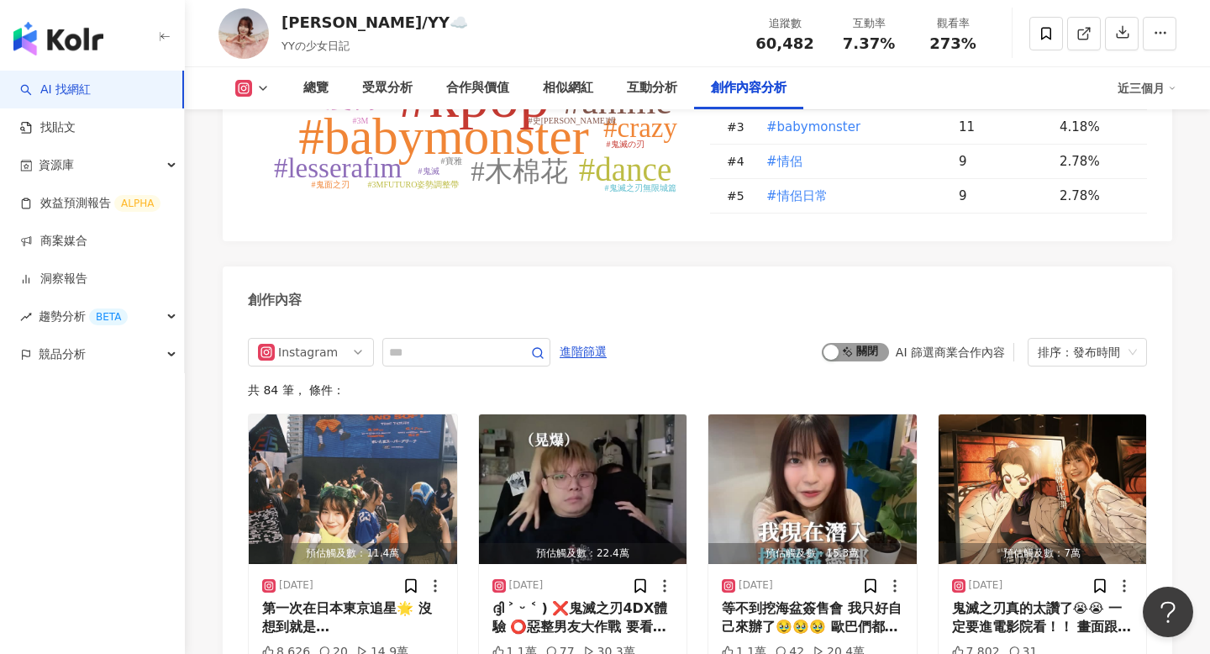
click at [850, 343] on span "啟動 關閉" at bounding box center [855, 352] width 67 height 18
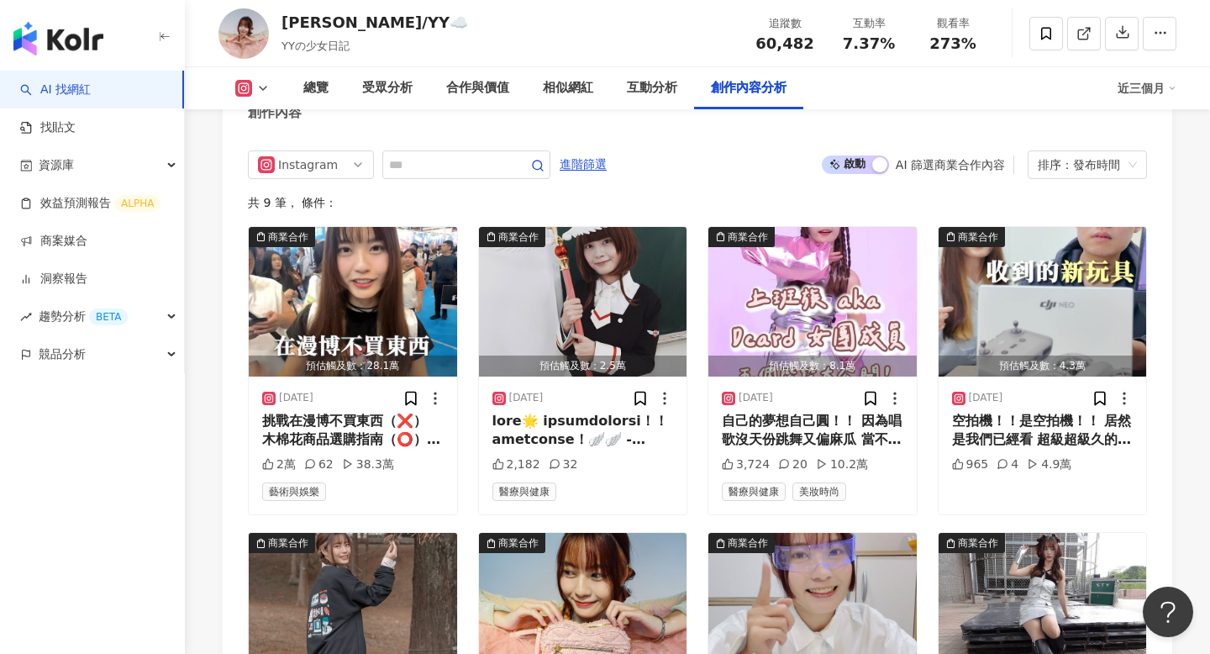
scroll to position [5248, 0]
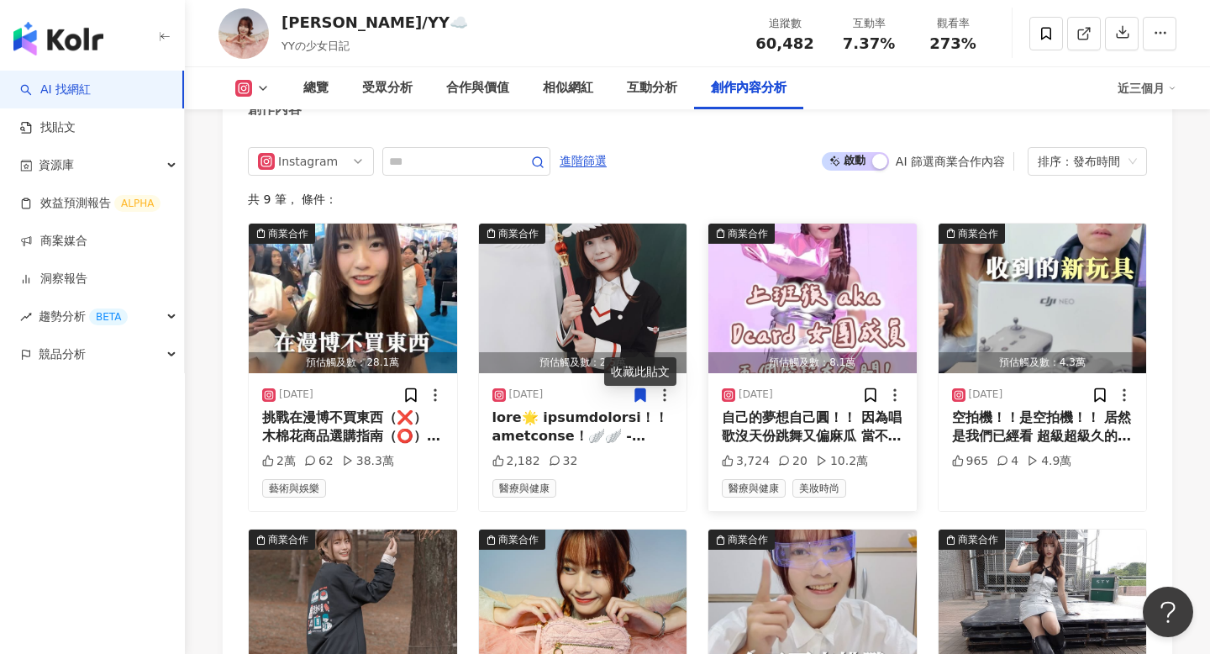
click at [782, 409] on div "自己的夢想自己圓！！ 因為唱歌沒天份跳舞又偏麻瓜 當不了真正的IDOL 只好自己默默拍COVER (┐ ◟;ﾟдﾟ)ノ - 有一次在廁所 就被拉攏進 Dcar…" at bounding box center [813, 428] width 182 height 38
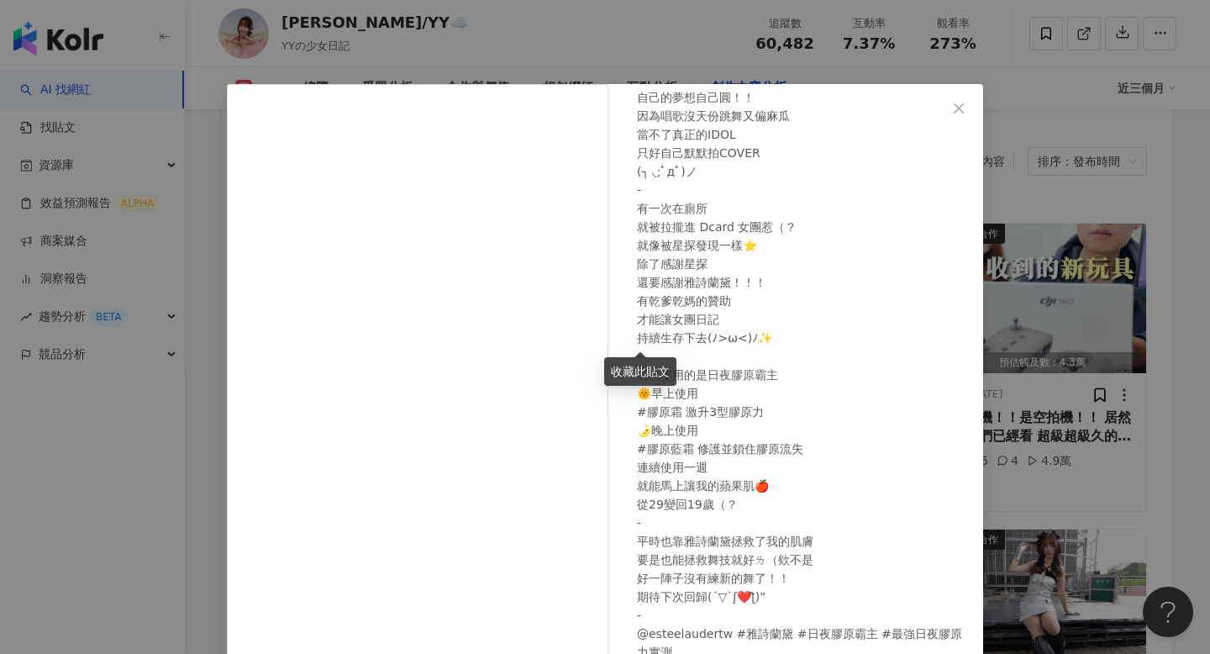
scroll to position [87, 0]
click at [1046, 347] on div "逸筠/YY☁️ 2025/3/25 自己的夢想自己圓！！ 因為唱歌沒天份跳舞又偏麻瓜 當不了真正的IDOL 只好自己默默拍COVER (┐ ◟;ﾟдﾟ)ノ -…" at bounding box center [605, 327] width 1210 height 654
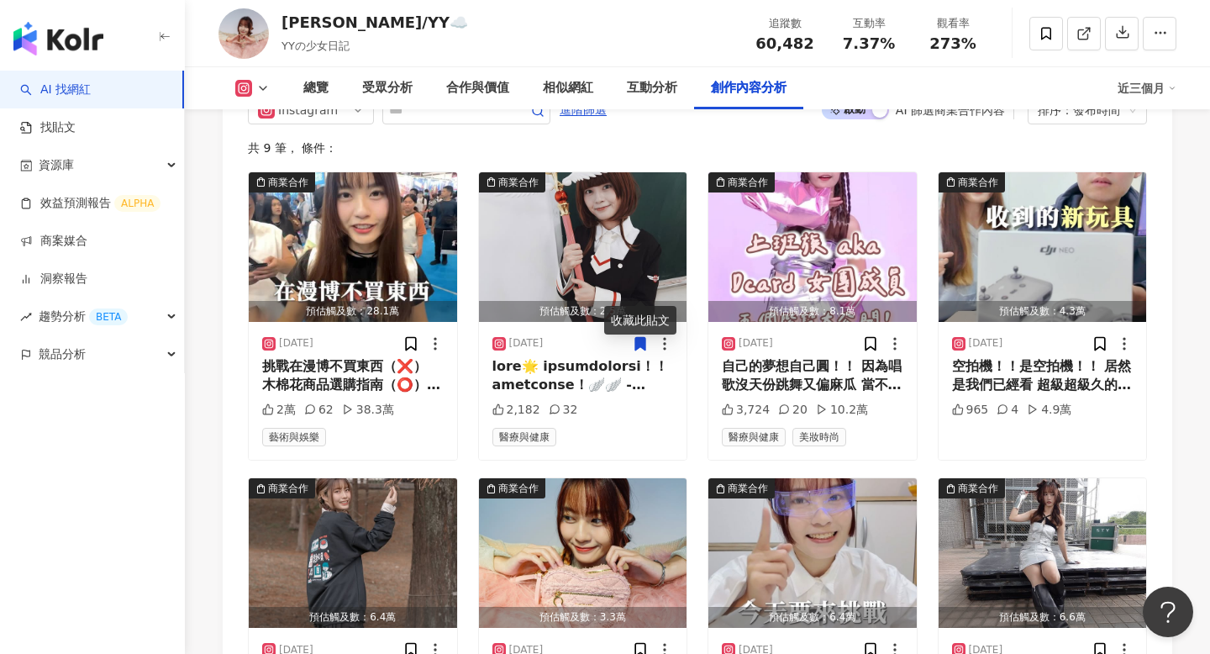
scroll to position [5306, 0]
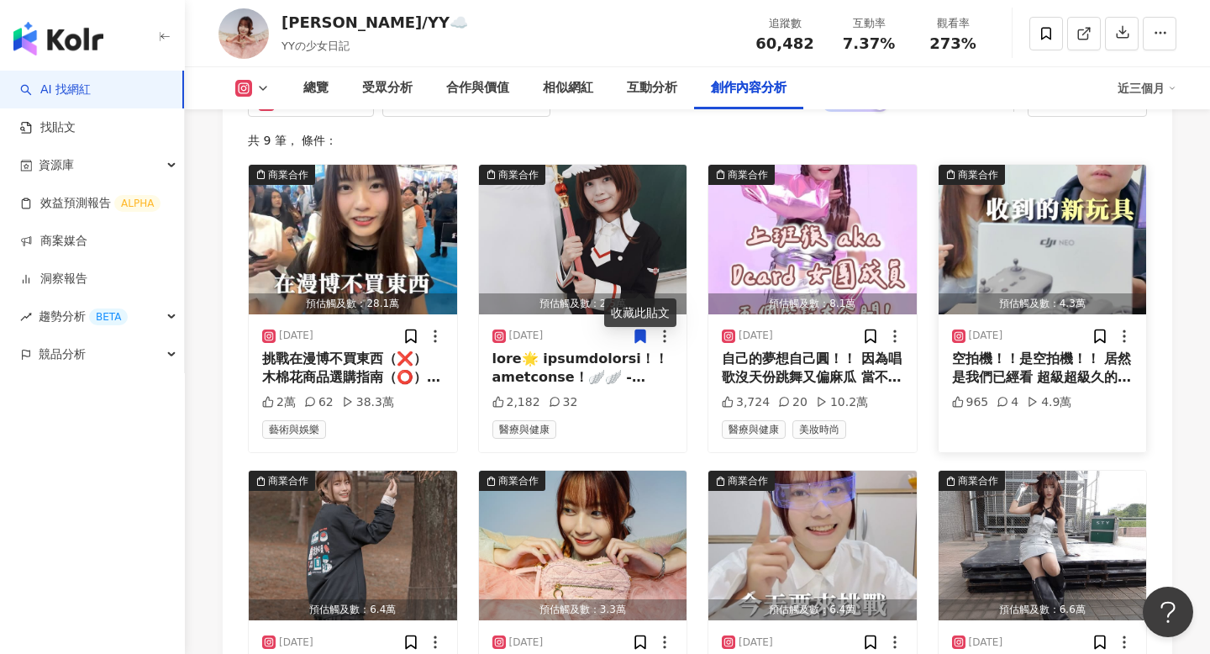
click at [1040, 350] on div "空拍機！！是空拍機！！ 居然是我們已經看 超級超級久的 DJI Neo 來惹😍😍 - 「就是那台我跳舞可以跟著 的小空拍機嗎！！」 鋼驚訝道 本來問他想要跳什…" at bounding box center [1043, 369] width 182 height 38
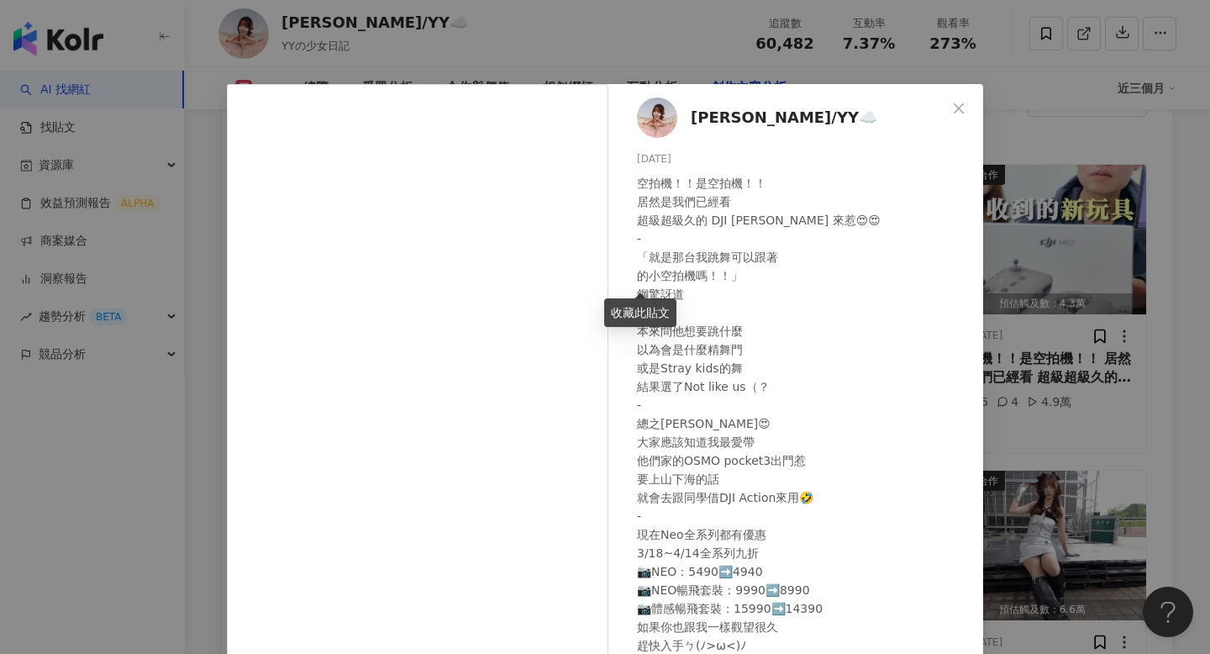
click at [1077, 307] on div "逸筠/YY☁️ 2025/3/24 空拍機！！是空拍機！！ 居然是我們已經看 超級超級久的 DJI Neo 來惹😍😍 - 「就是那台我跳舞可以跟著 的小空拍機…" at bounding box center [605, 327] width 1210 height 654
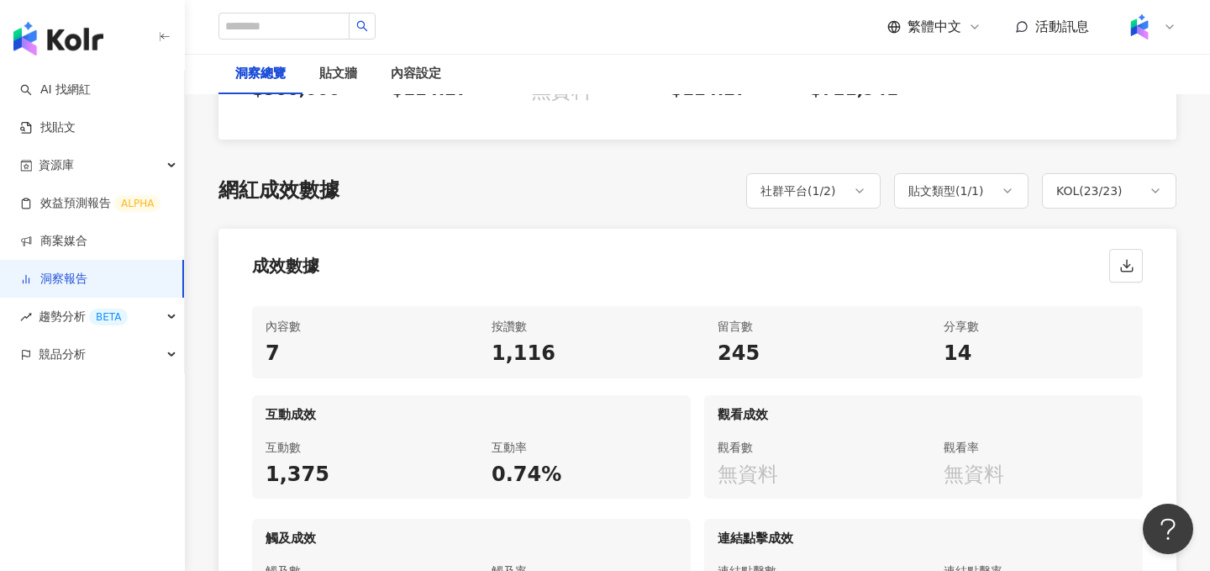
scroll to position [708, 0]
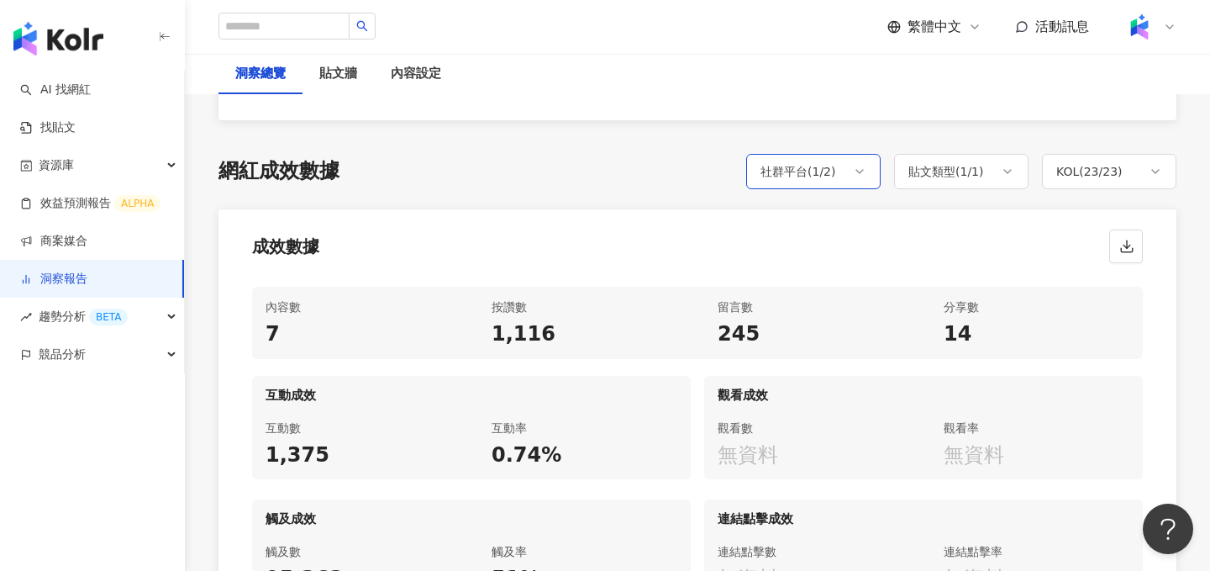
click at [820, 166] on div "社群平台 ( 1 / 2 )" at bounding box center [799, 171] width 76 height 20
click at [997, 230] on div "成效數據" at bounding box center [698, 241] width 958 height 64
